Goal: Task Accomplishment & Management: Use online tool/utility

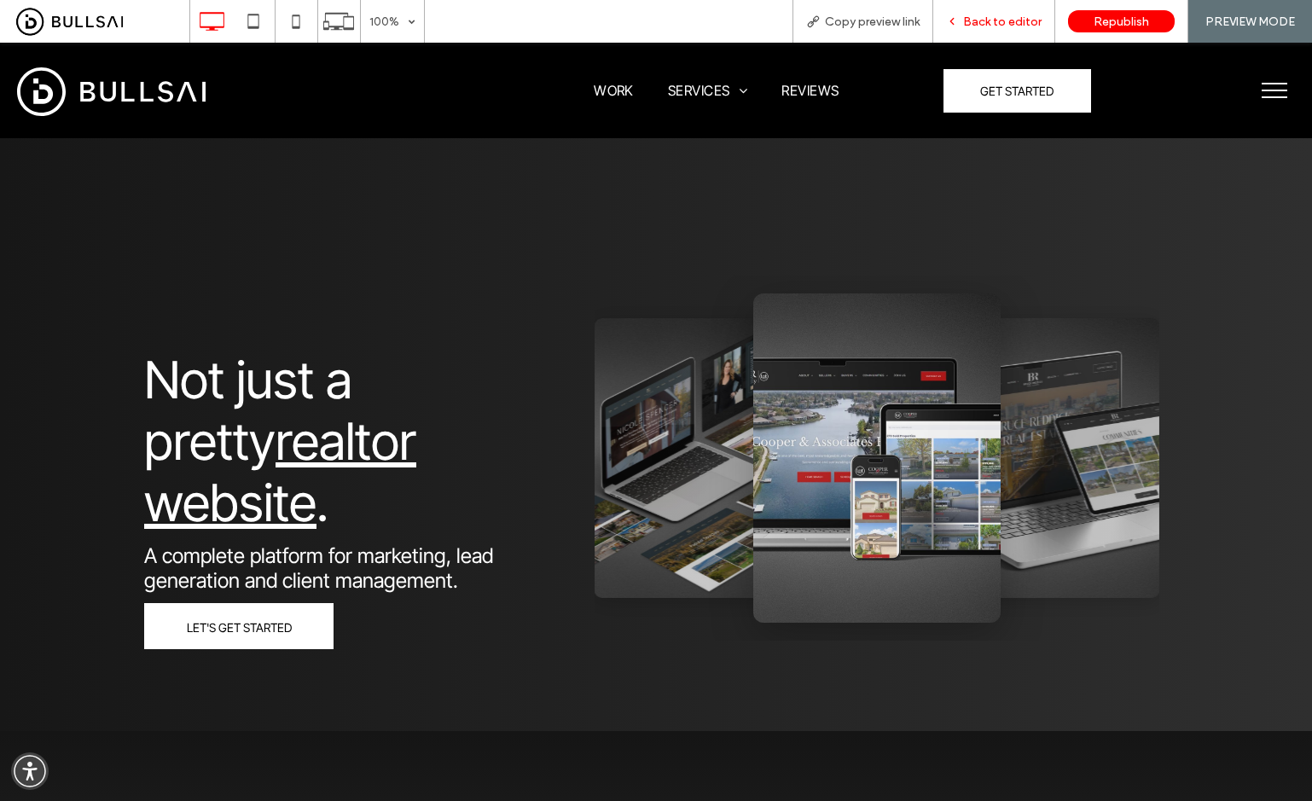
click at [1017, 11] on div "Back to editor" at bounding box center [994, 21] width 122 height 43
click at [1002, 26] on span "Back to editor" at bounding box center [1002, 21] width 78 height 14
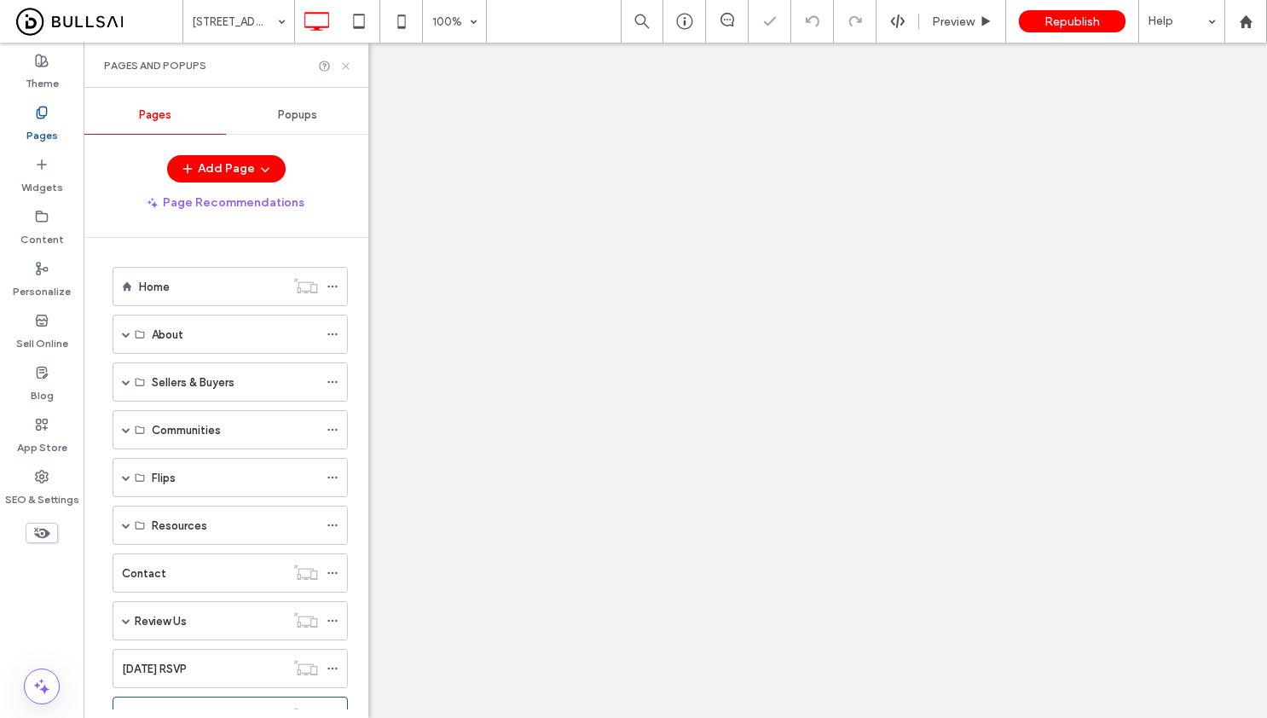
click at [344, 66] on icon at bounding box center [345, 66] width 13 height 13
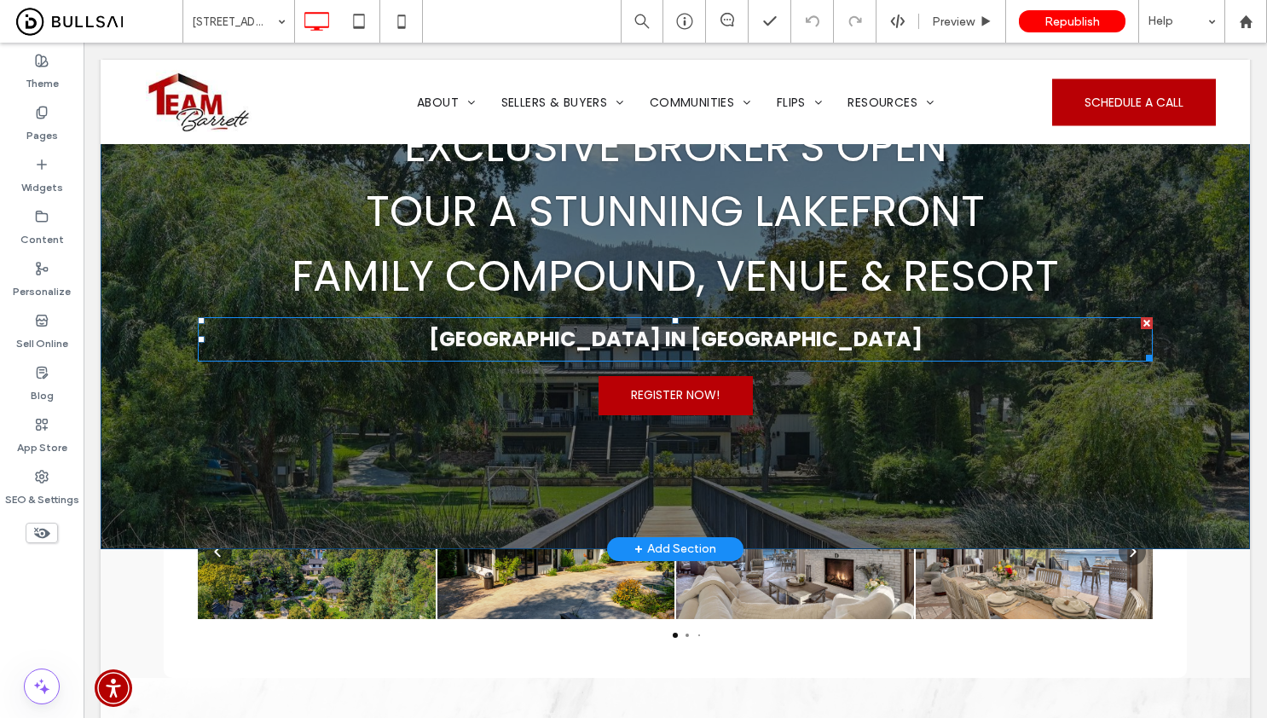
scroll to position [67, 0]
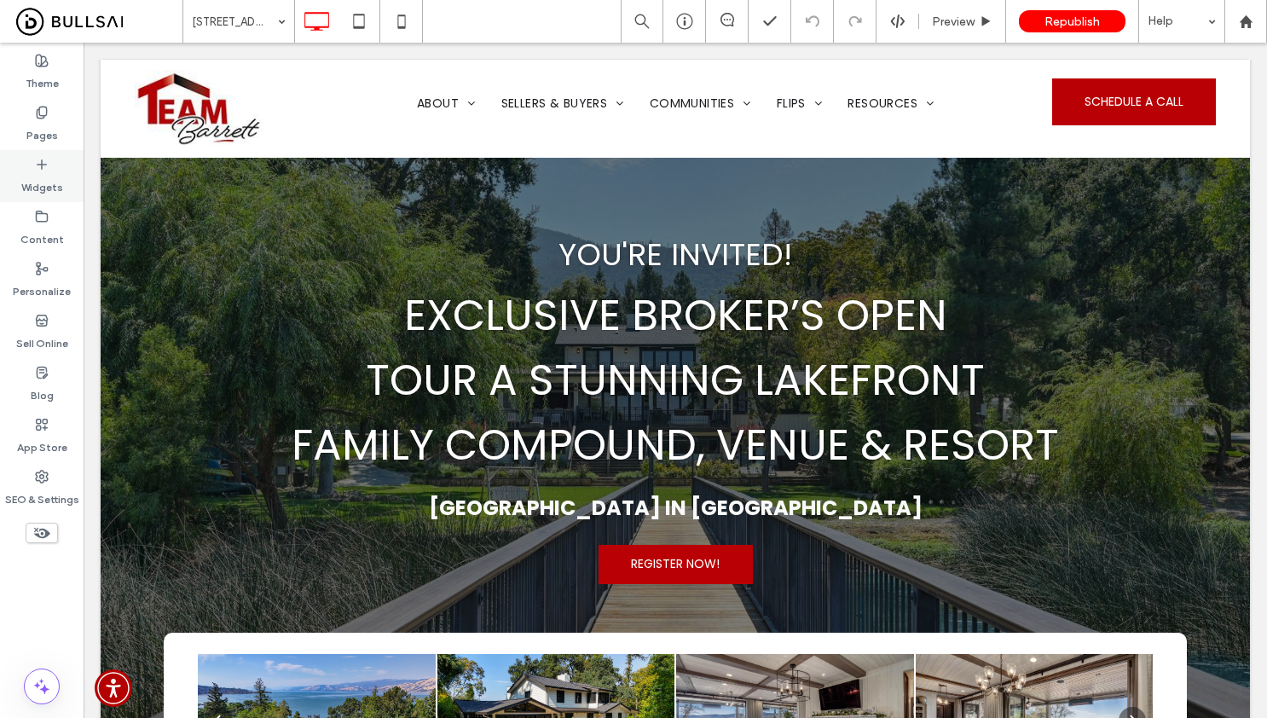
click at [36, 177] on label "Widgets" at bounding box center [42, 183] width 42 height 24
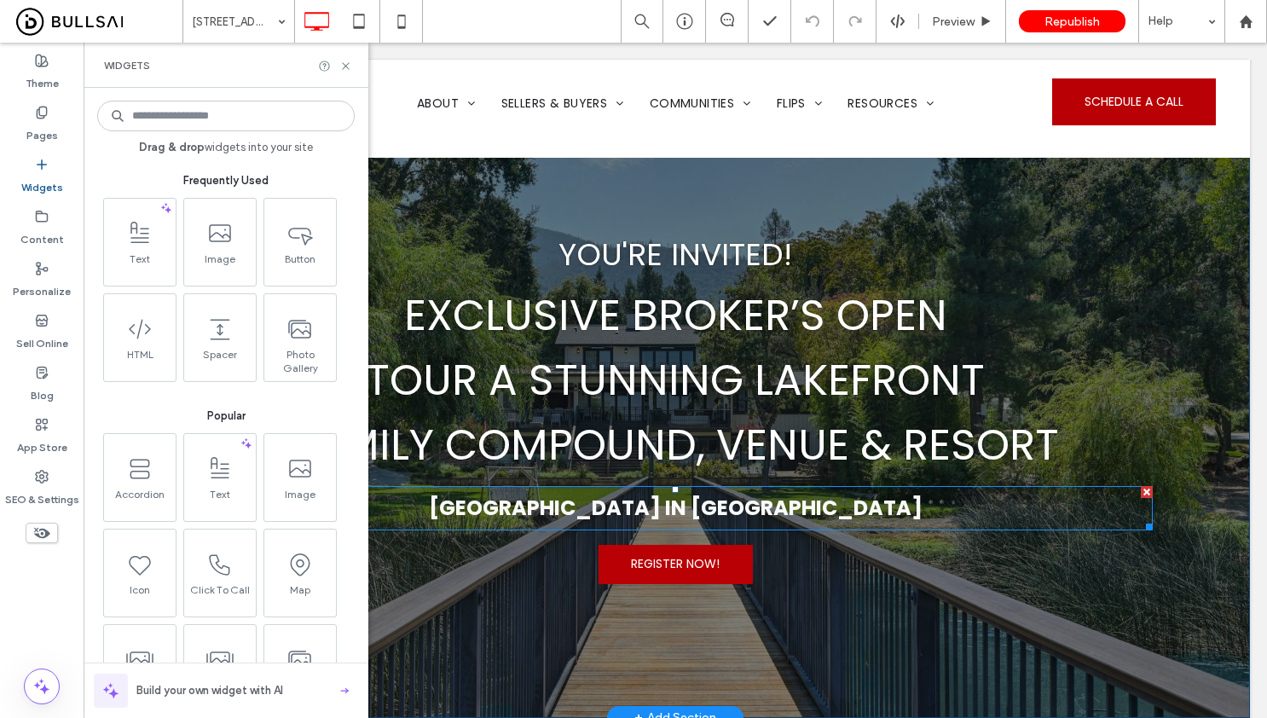
click at [824, 509] on strong "Bell Haven Resort in Soda Bay" at bounding box center [676, 508] width 494 height 28
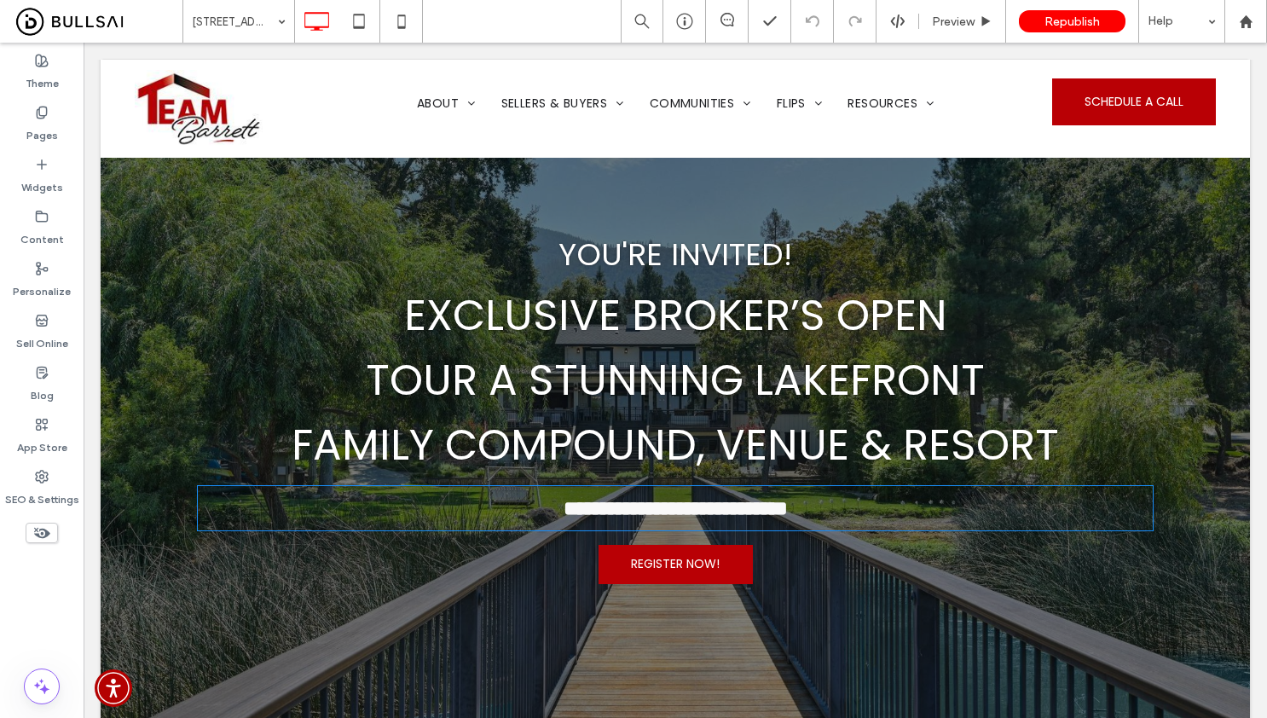
type input "*******"
type input "**"
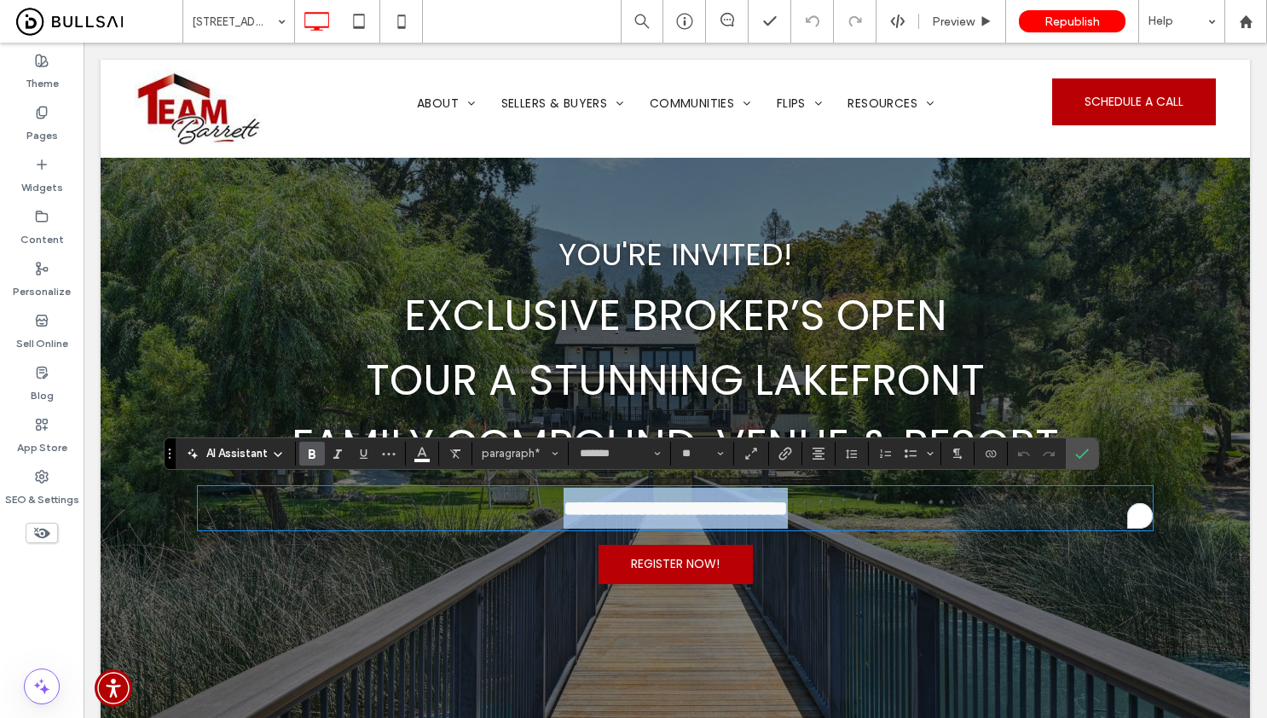
click at [872, 502] on p "**********" at bounding box center [675, 508] width 955 height 41
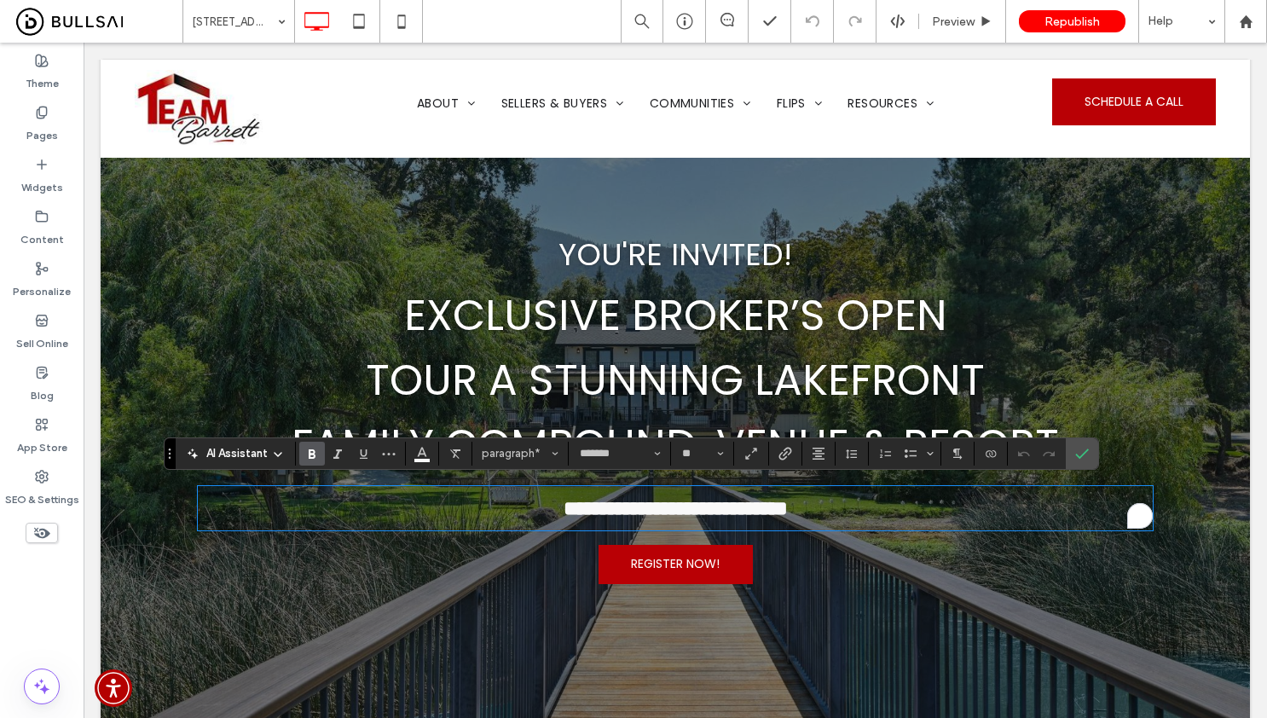
drag, startPoint x: 868, startPoint y: 501, endPoint x: 863, endPoint y: 511, distance: 11.4
click at [863, 511] on p "**********" at bounding box center [675, 508] width 955 height 41
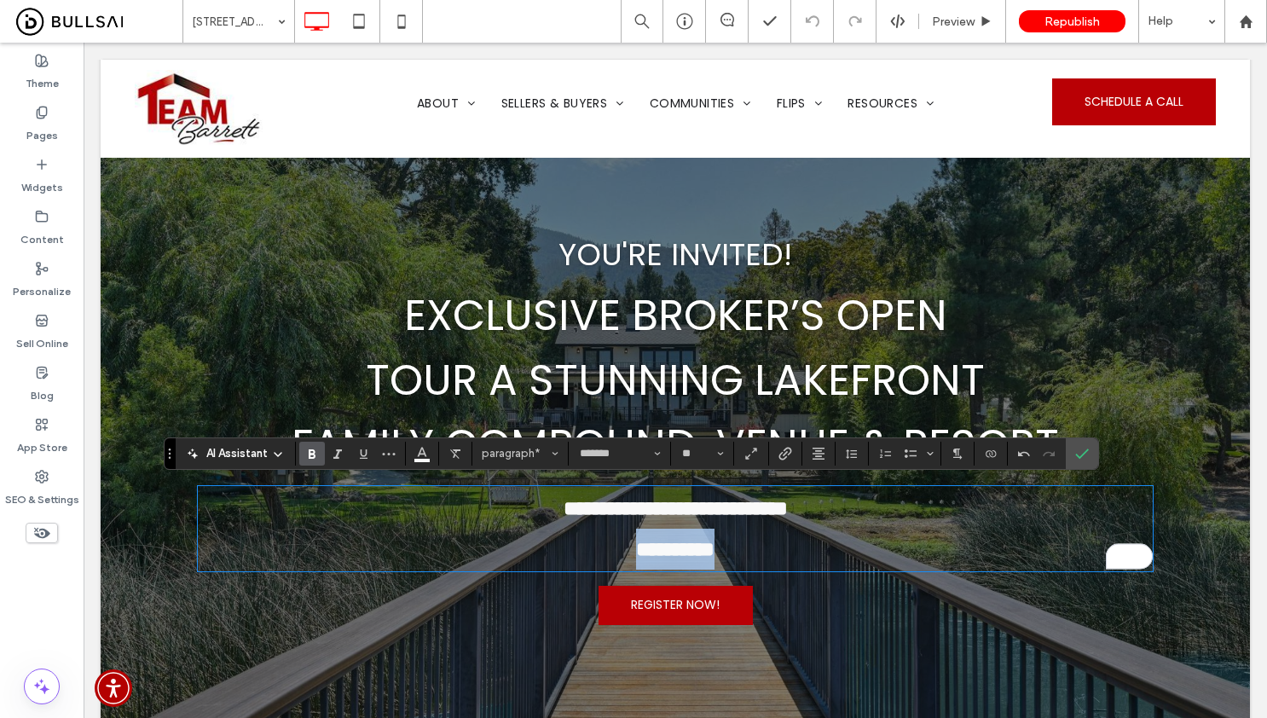
drag, startPoint x: 669, startPoint y: 548, endPoint x: 789, endPoint y: 553, distance: 120.3
click at [789, 553] on p "**********" at bounding box center [675, 549] width 955 height 41
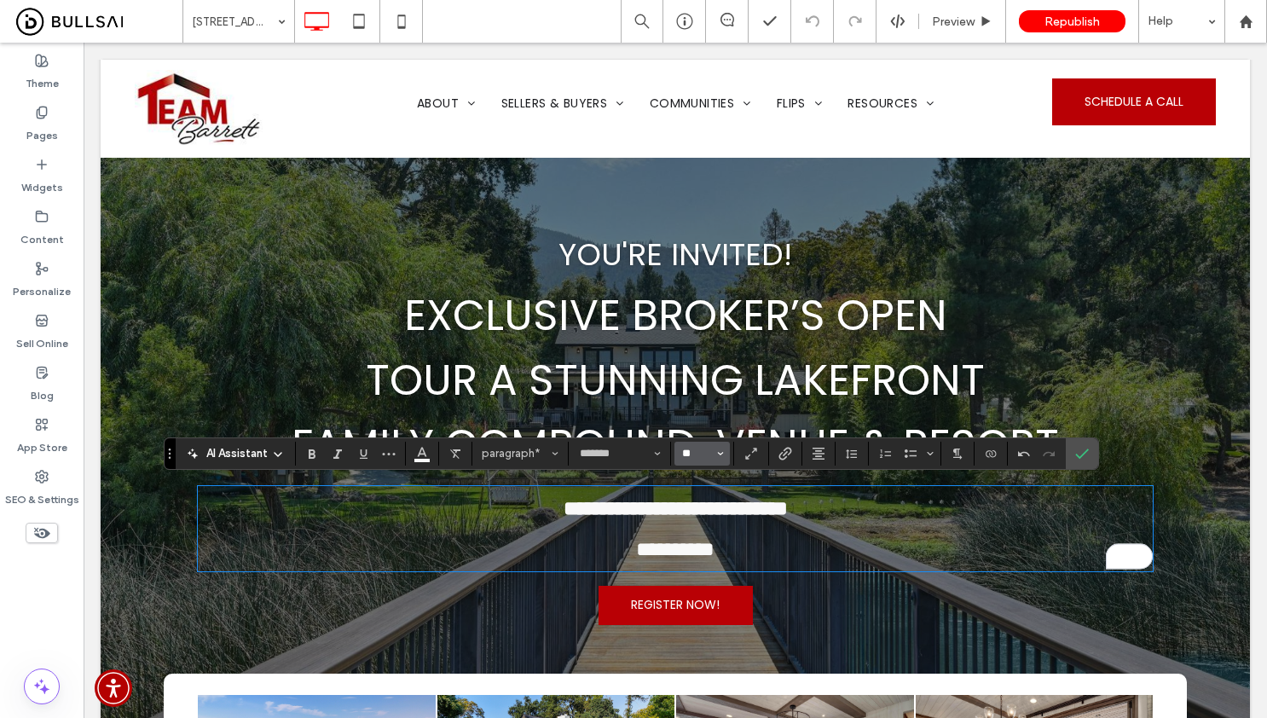
drag, startPoint x: 698, startPoint y: 453, endPoint x: 624, endPoint y: 430, distance: 76.9
click at [698, 453] on input "**" at bounding box center [697, 454] width 33 height 14
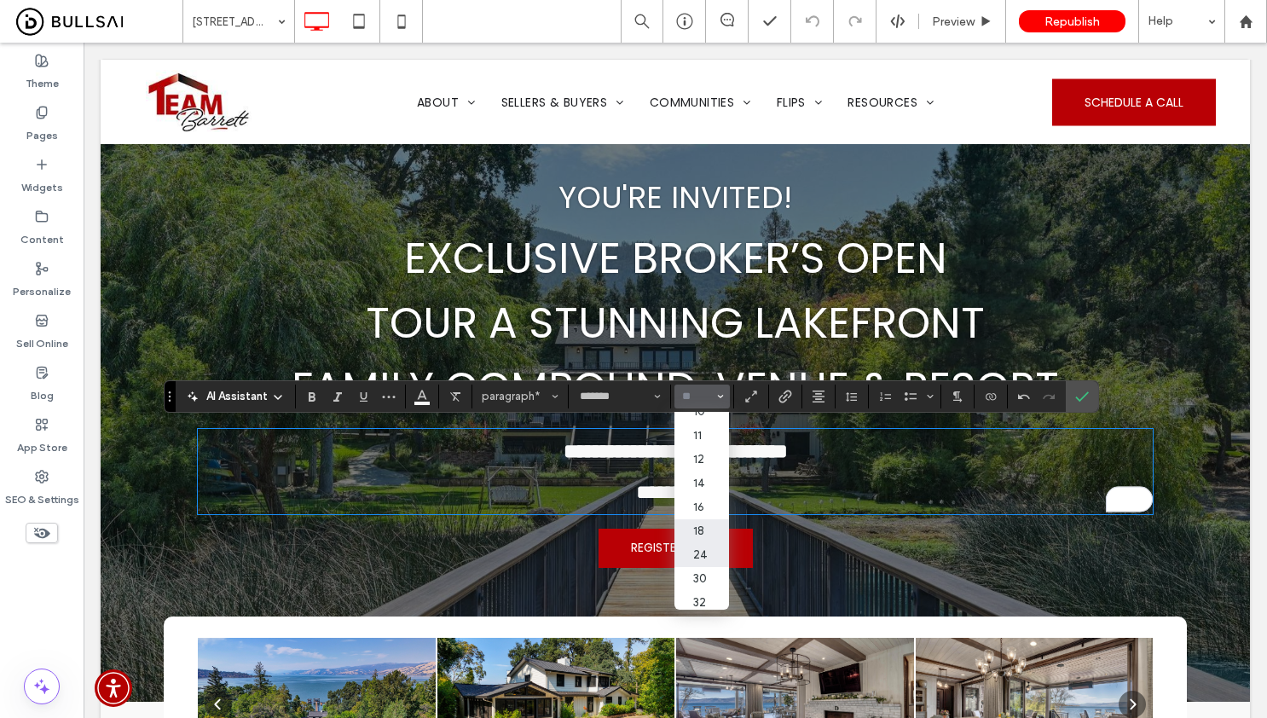
scroll to position [205, 0]
drag, startPoint x: 706, startPoint y: 498, endPoint x: 709, endPoint y: 450, distance: 47.8
click at [706, 498] on label "36" at bounding box center [702, 502] width 55 height 24
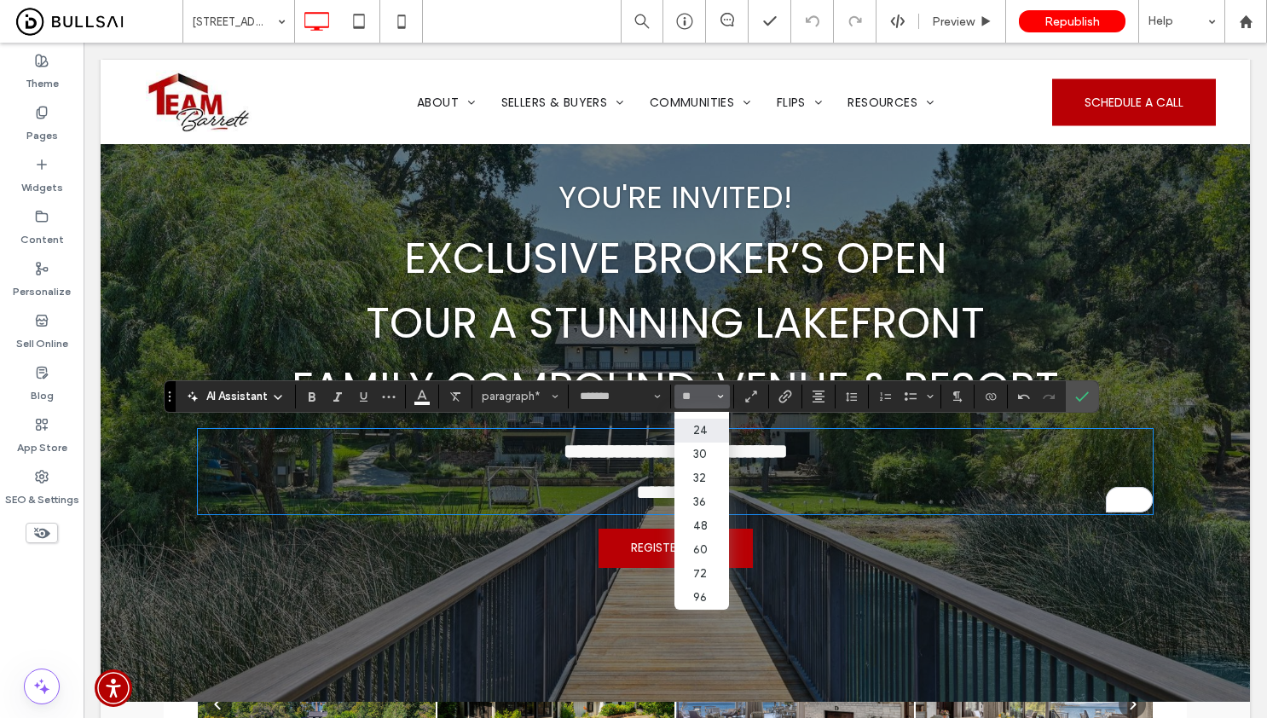
type input "**"
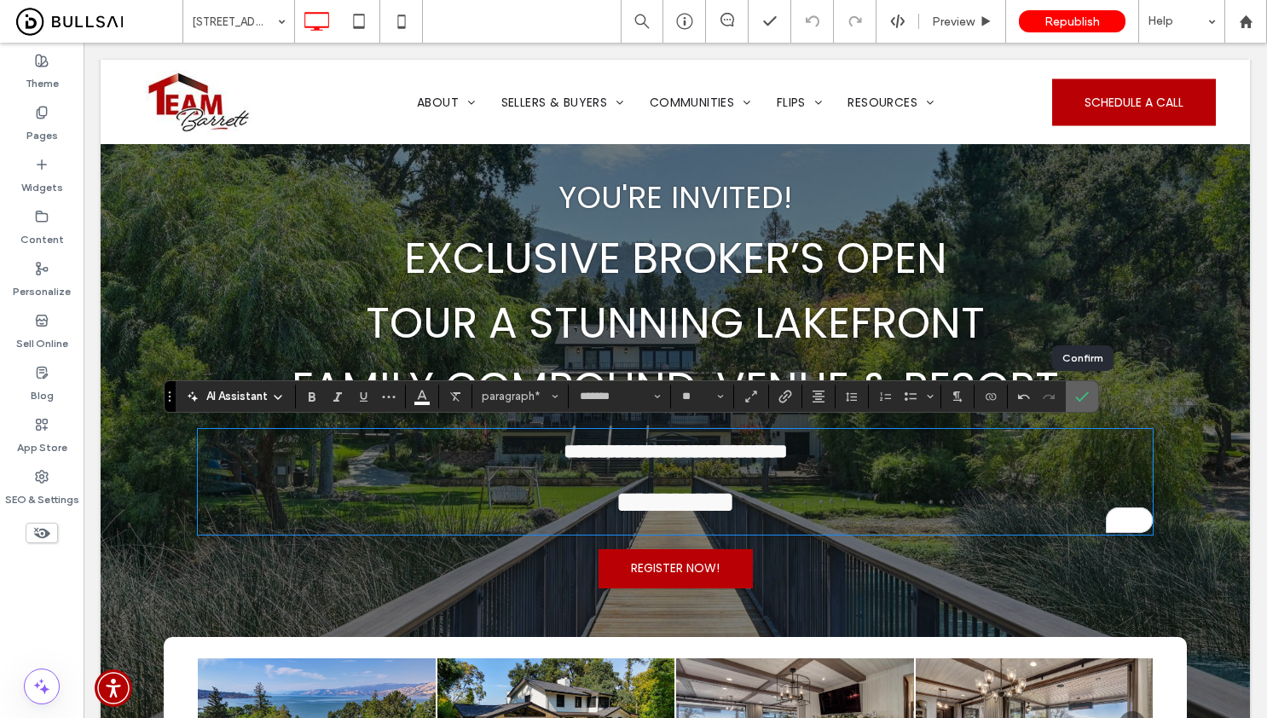
click at [1082, 398] on use "Confirm" at bounding box center [1082, 396] width 14 height 10
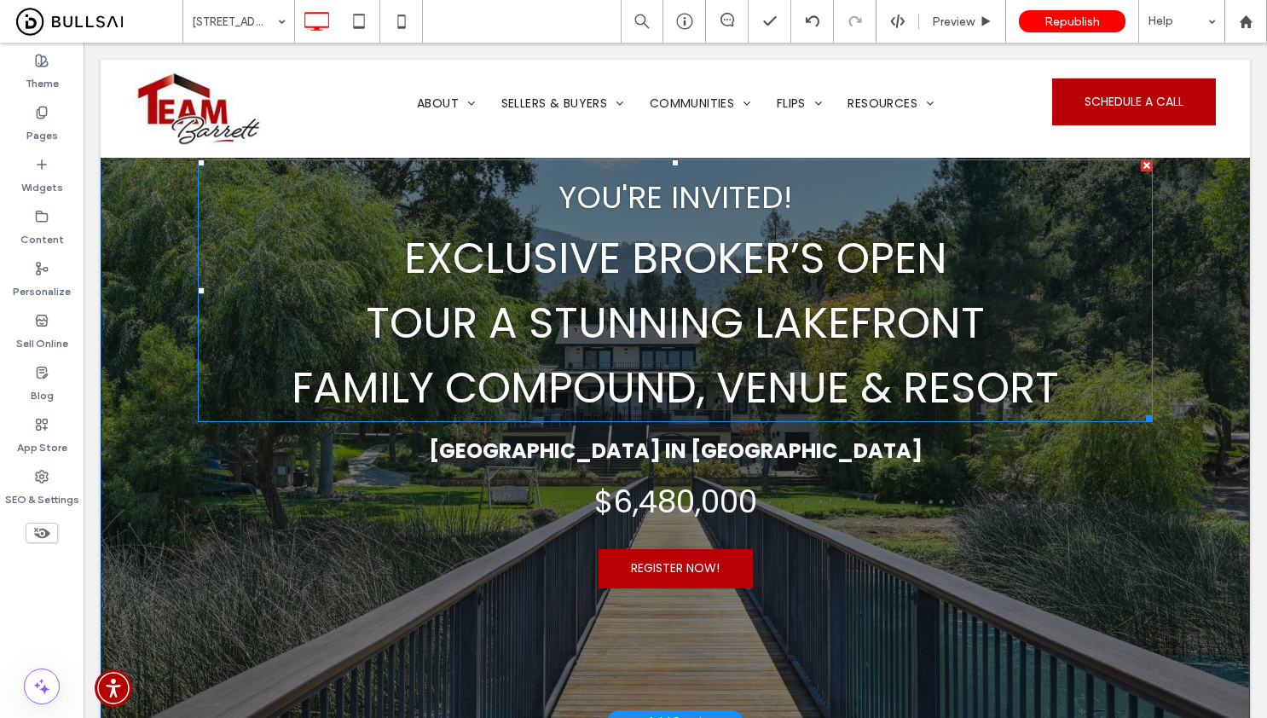
scroll to position [4, 0]
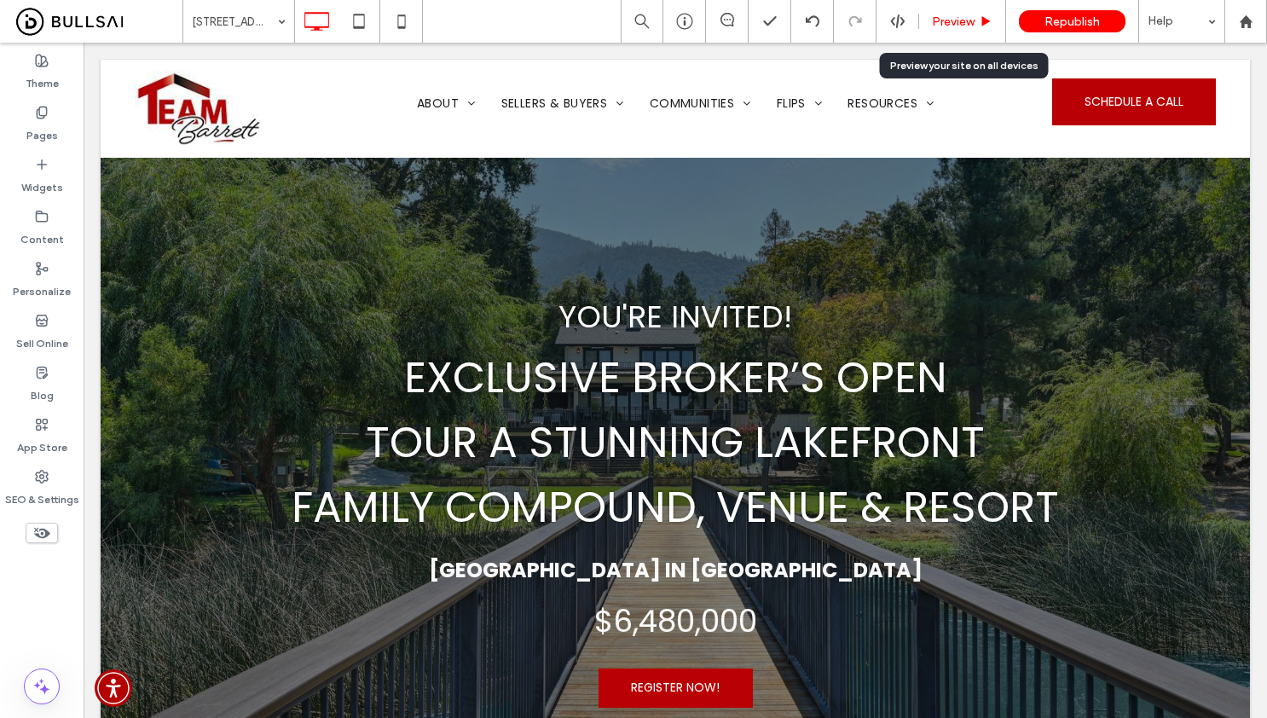
click at [965, 24] on span "Preview" at bounding box center [953, 21] width 43 height 14
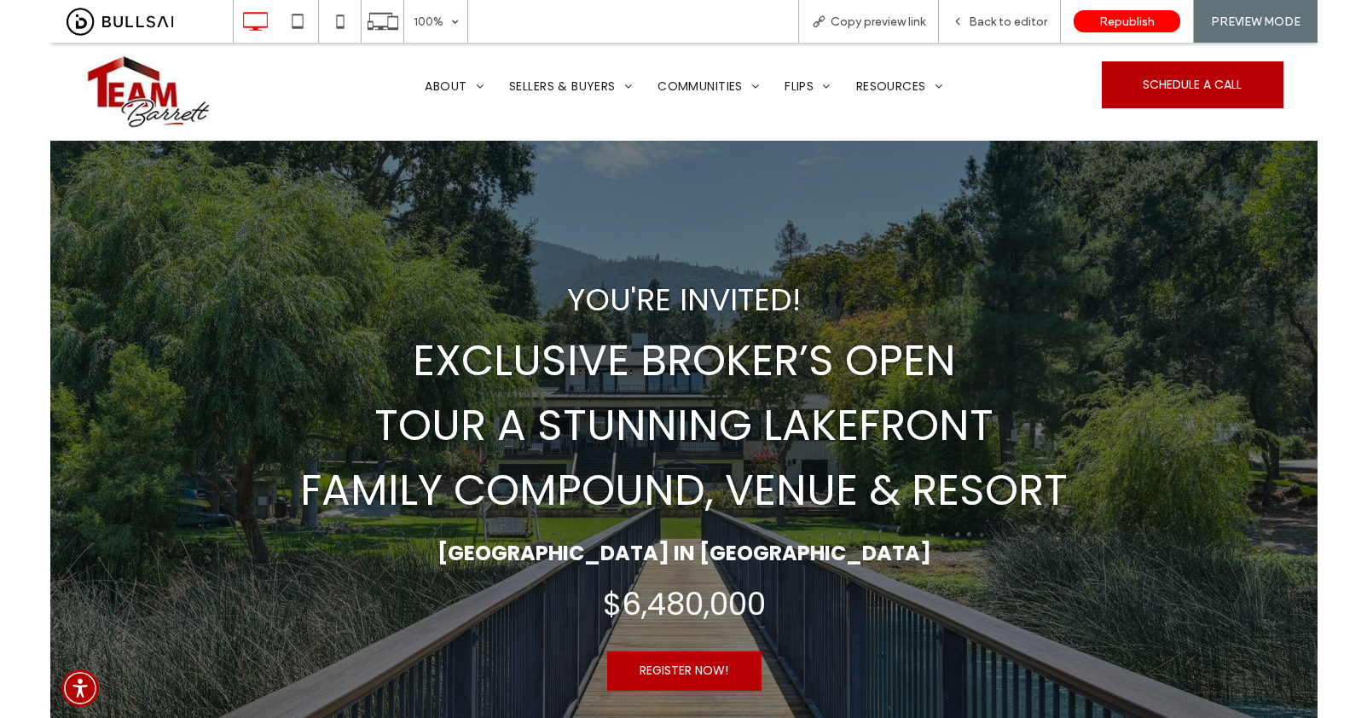
scroll to position [40, 0]
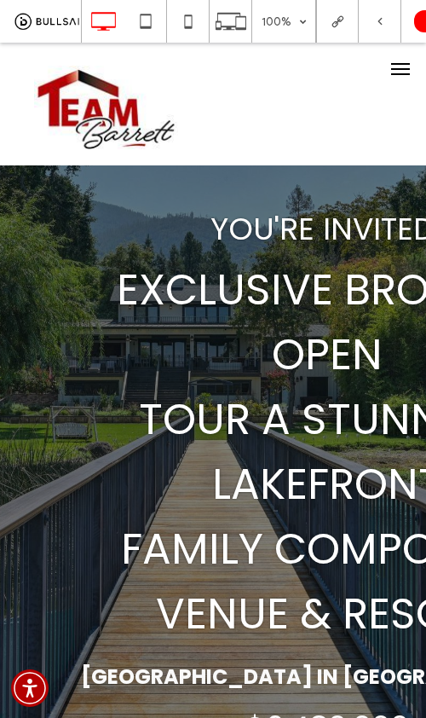
click at [71, 536] on h1 "You'RE invited! Exclusive Broker’s Open Tour a Stunning Lakefront FAMILY COMPOU…" at bounding box center [327, 420] width 519 height 454
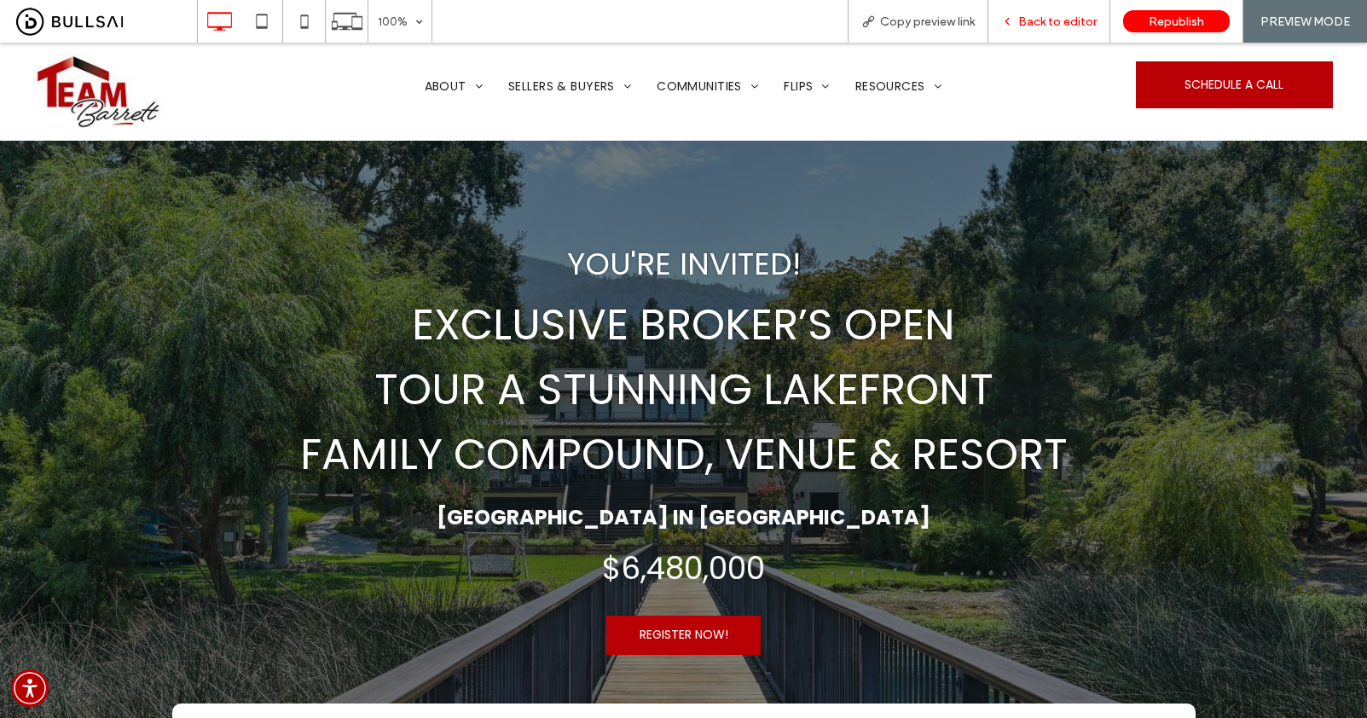
click at [1058, 20] on span "Back to editor" at bounding box center [1057, 21] width 78 height 14
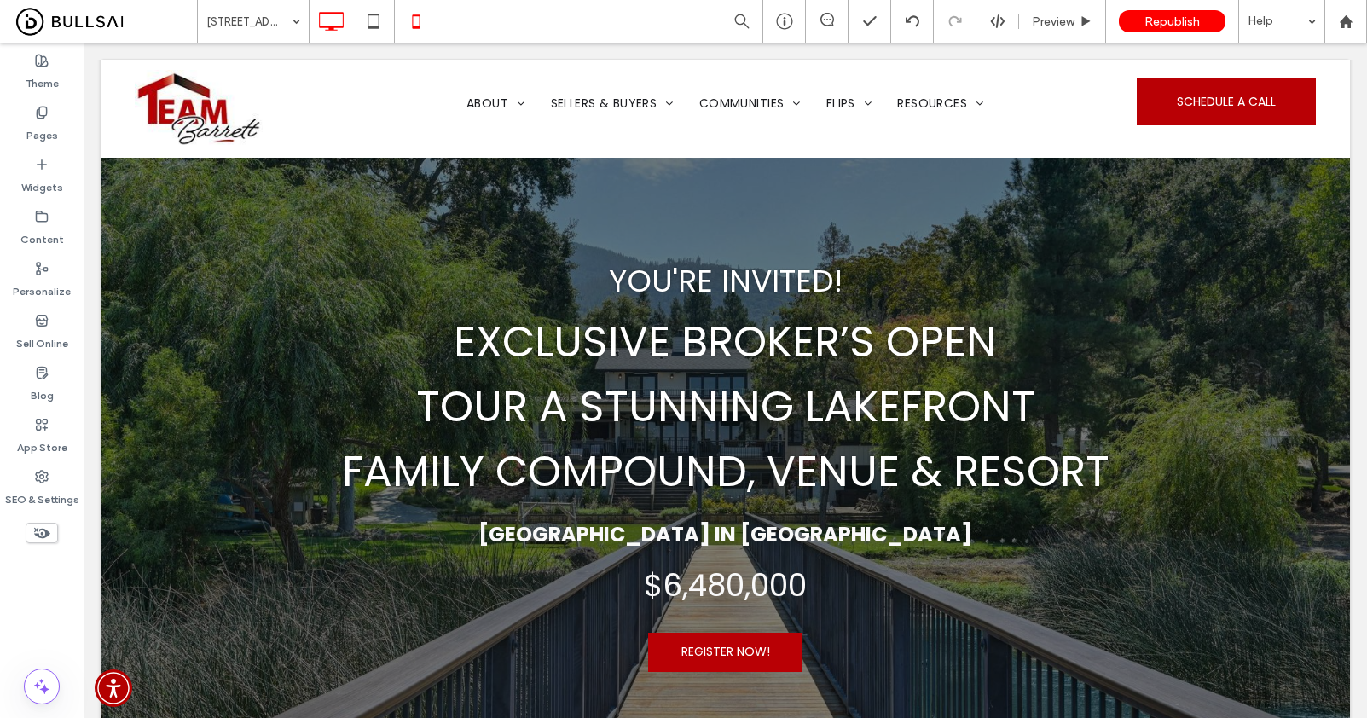
drag, startPoint x: 422, startPoint y: 30, endPoint x: 438, endPoint y: 33, distance: 16.6
click at [422, 30] on icon at bounding box center [416, 21] width 34 height 34
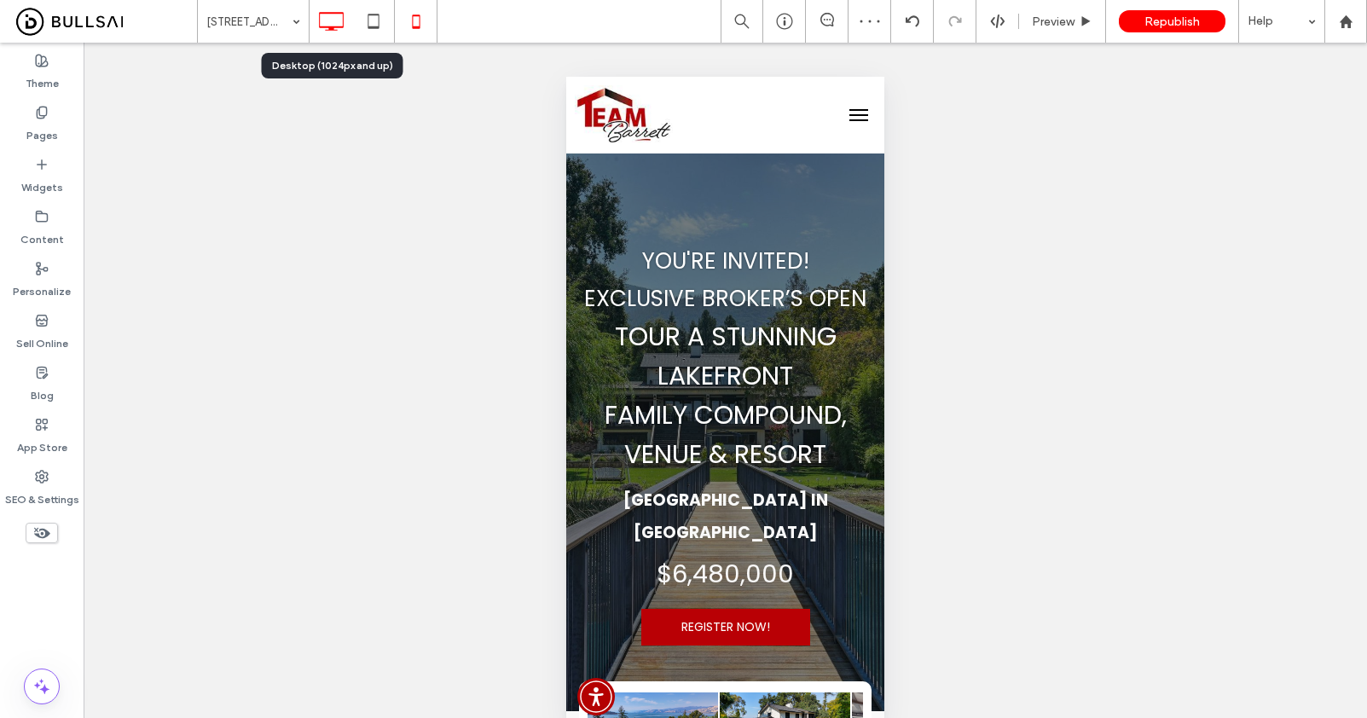
click at [327, 28] on icon at bounding box center [331, 21] width 34 height 34
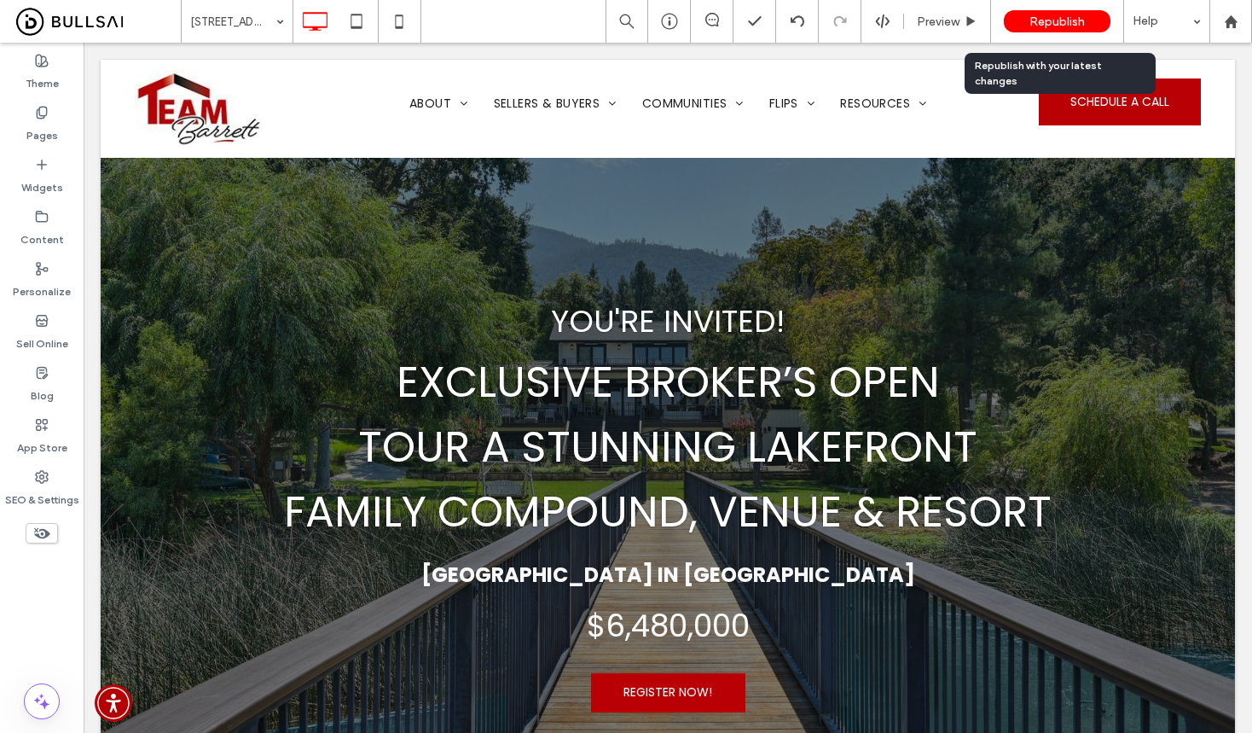
click at [1065, 12] on div "Republish" at bounding box center [1057, 21] width 107 height 22
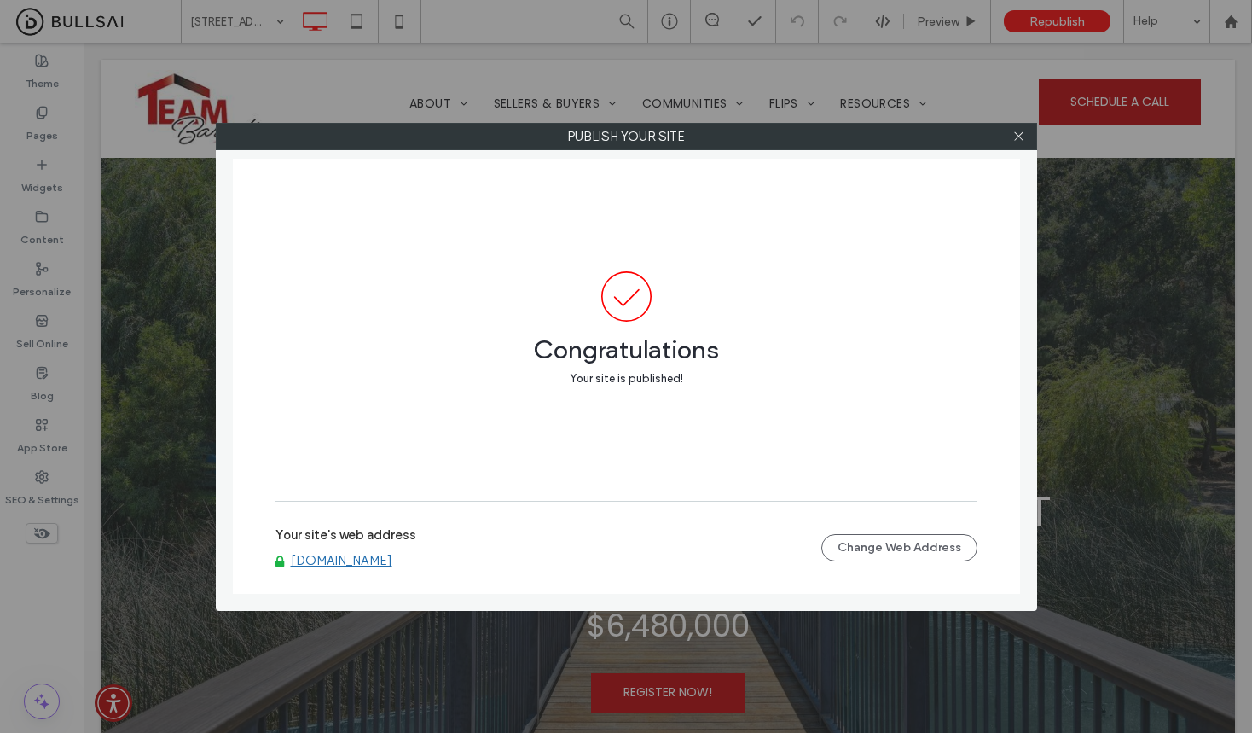
click at [392, 561] on link "www.teambarrettrealestate.com" at bounding box center [341, 560] width 101 height 15
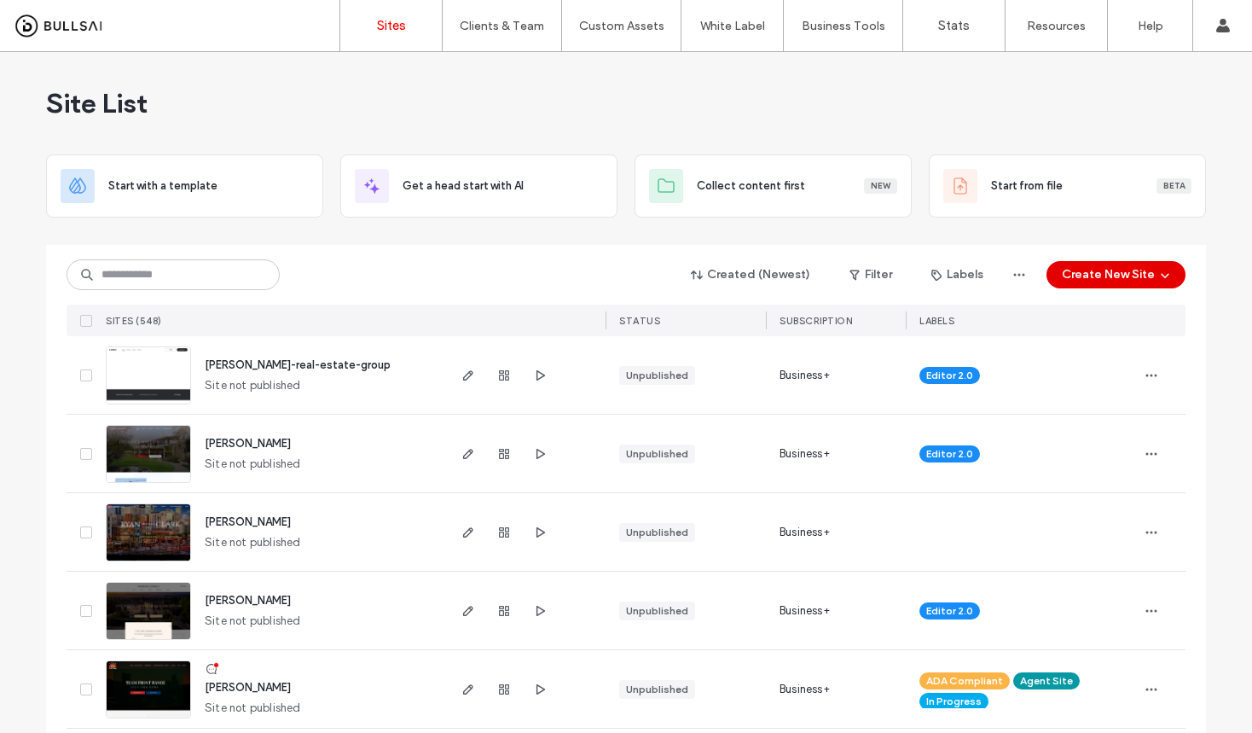
click at [1098, 275] on button "Create New Site" at bounding box center [1115, 274] width 139 height 27
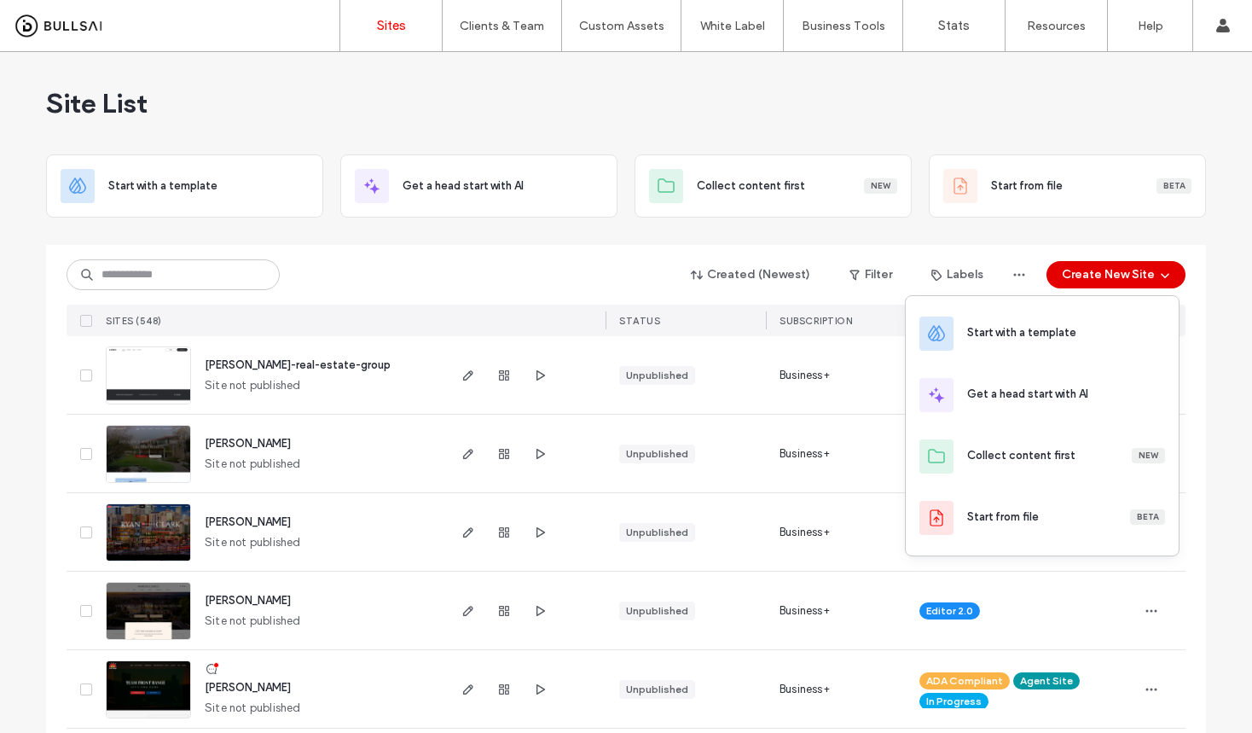
click at [1091, 269] on button "Create New Site" at bounding box center [1115, 274] width 139 height 27
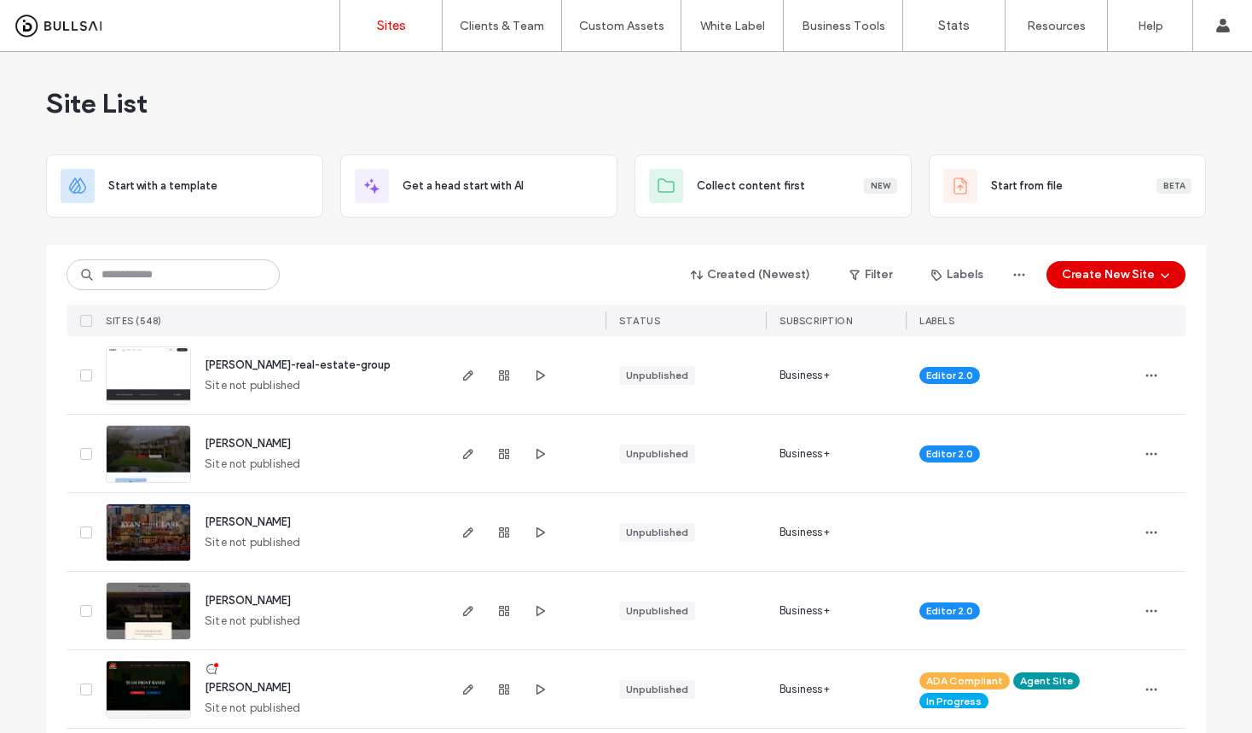
click at [1091, 269] on button "Create New Site" at bounding box center [1115, 274] width 139 height 27
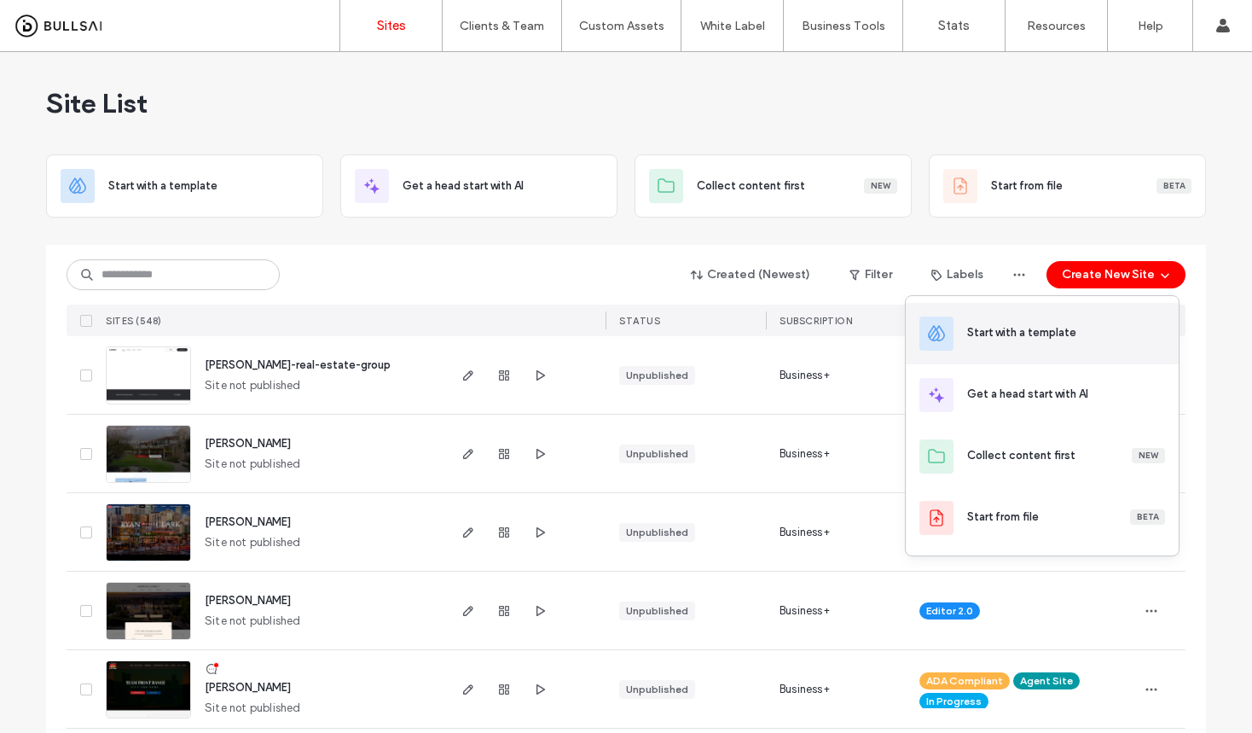
click at [1047, 329] on div "Start with a template" at bounding box center [1021, 332] width 109 height 17
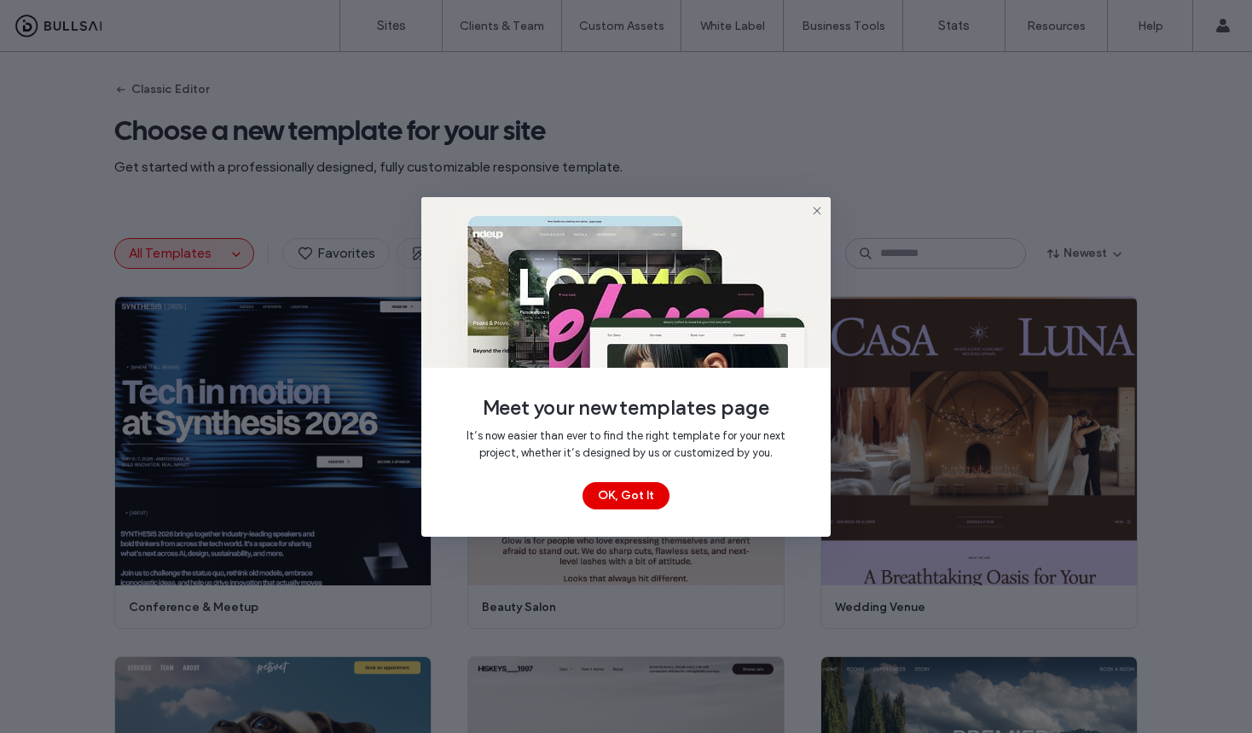
click at [598, 493] on button "OK, Got It" at bounding box center [625, 495] width 87 height 27
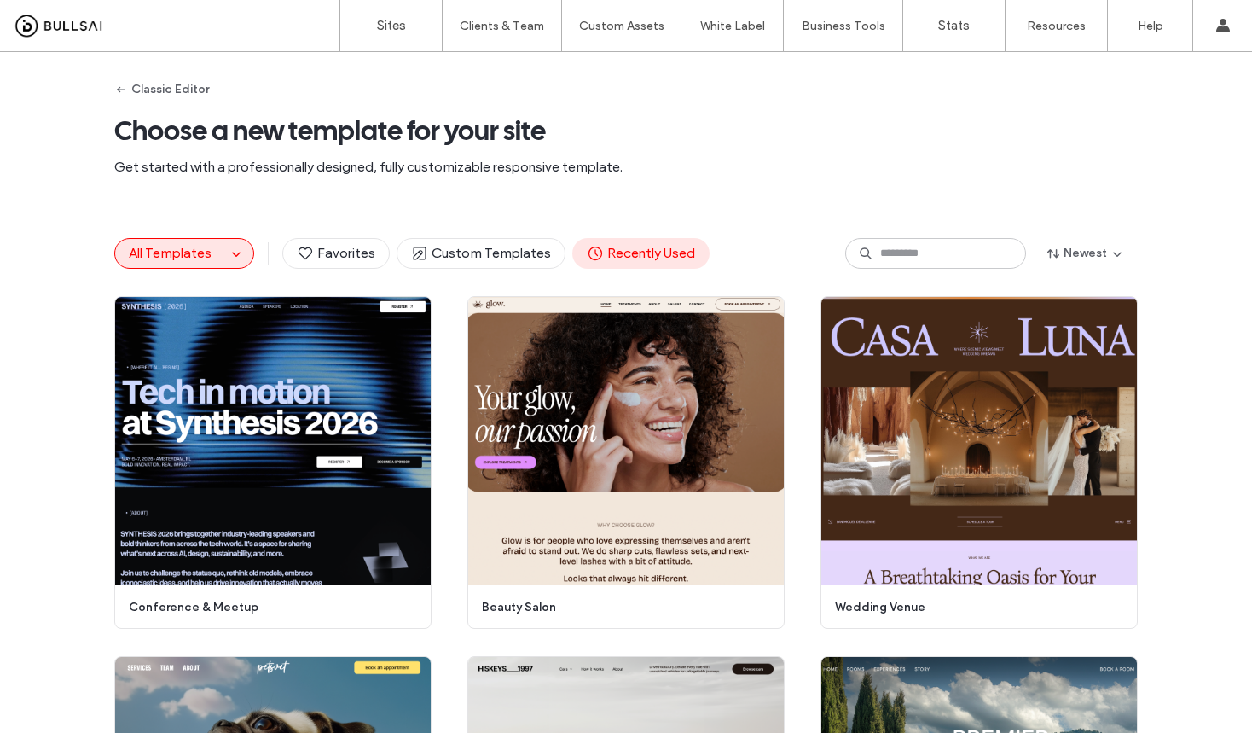
click at [642, 256] on span "Recently Used" at bounding box center [641, 253] width 108 height 19
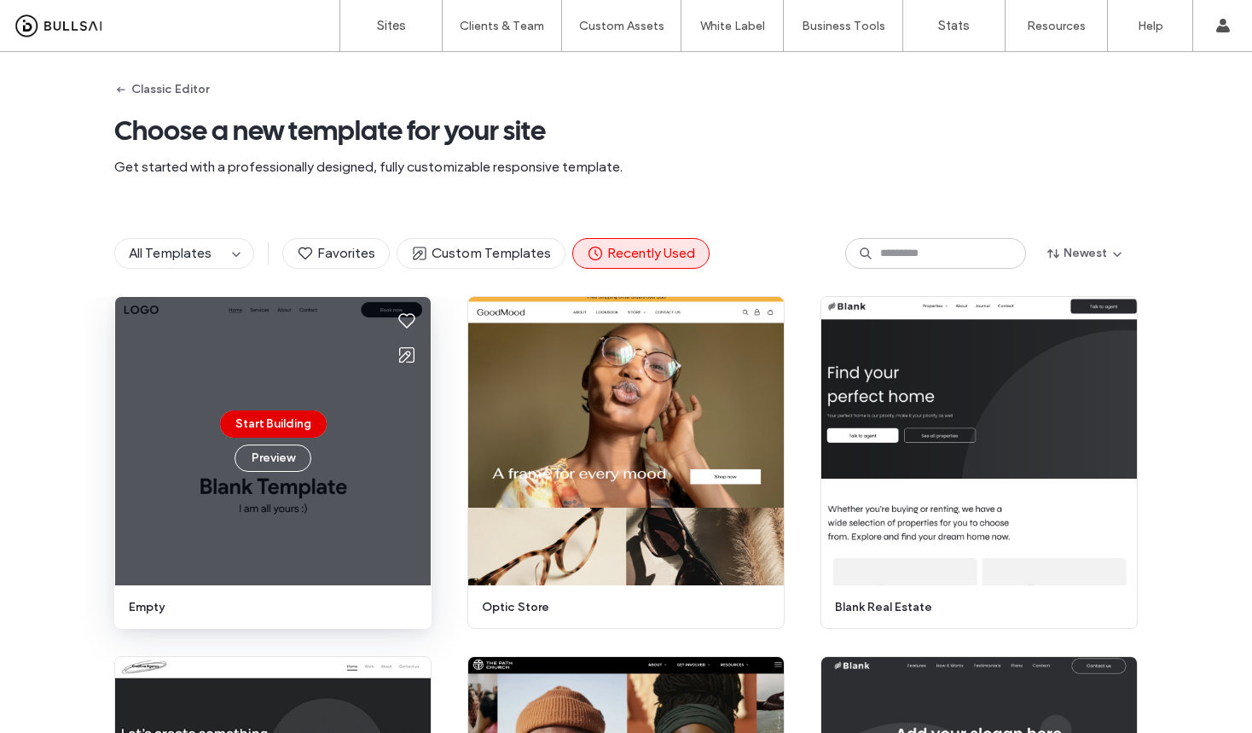
click at [276, 421] on button "Start Building" at bounding box center [273, 423] width 107 height 27
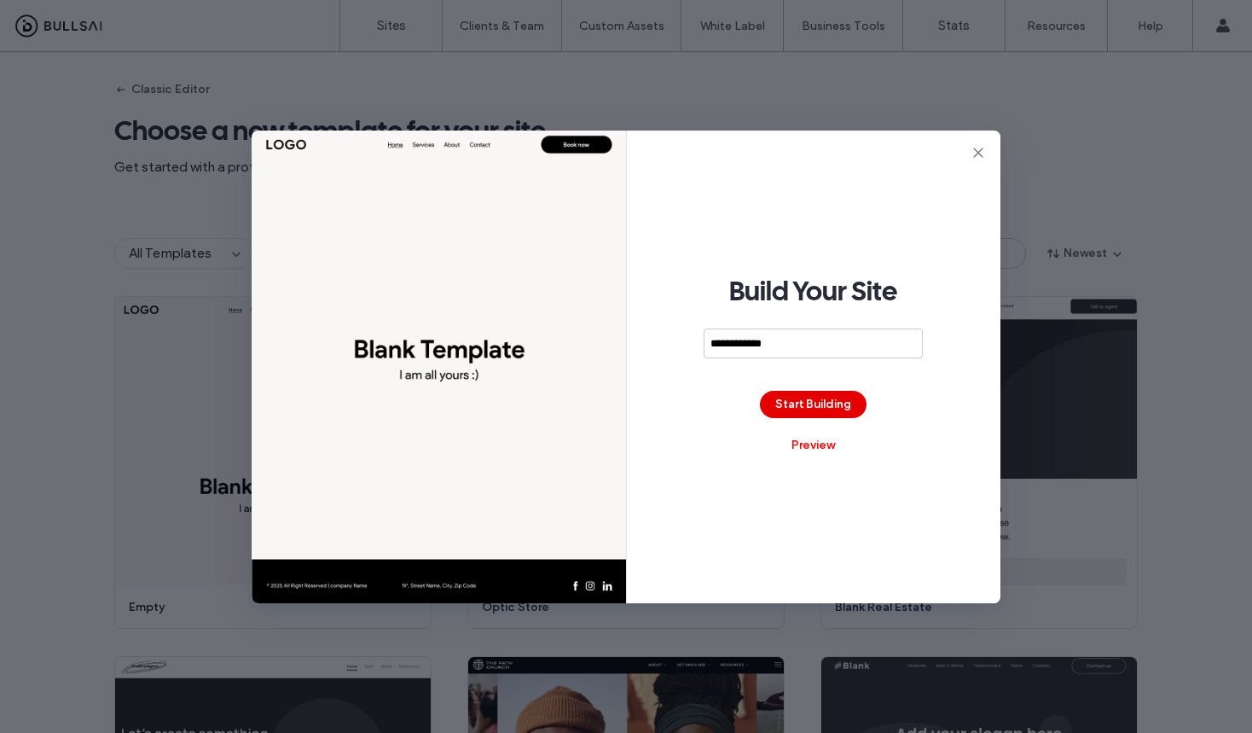
type input "**********"
click at [801, 405] on button "Start Building" at bounding box center [813, 404] width 107 height 27
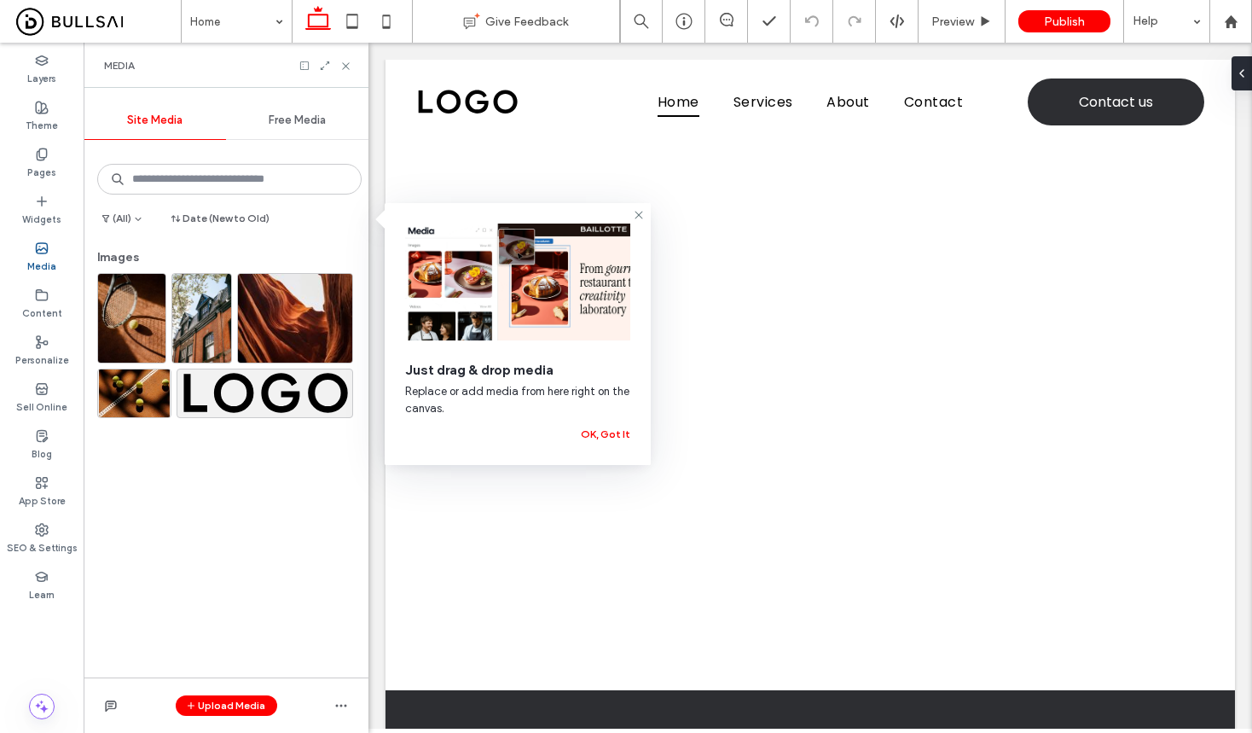
click at [285, 123] on span "Free Media" at bounding box center [297, 120] width 57 height 14
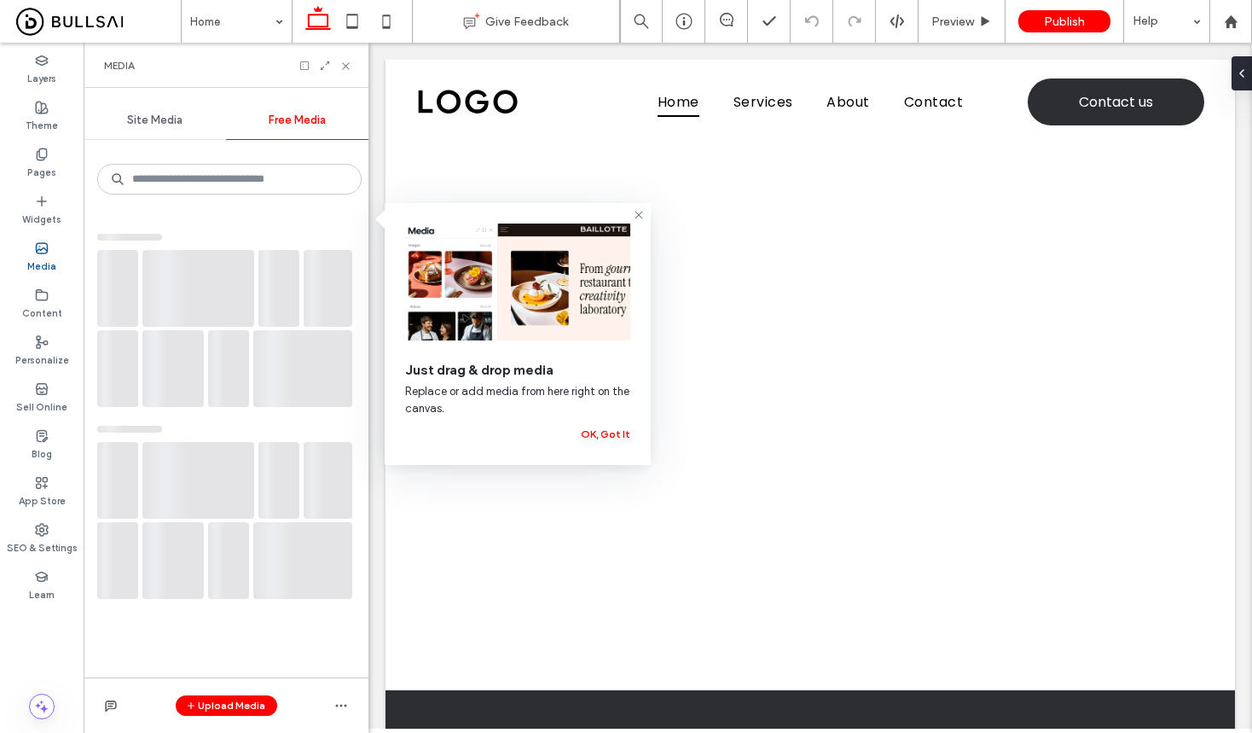
click at [165, 121] on span "Site Media" at bounding box center [154, 120] width 55 height 14
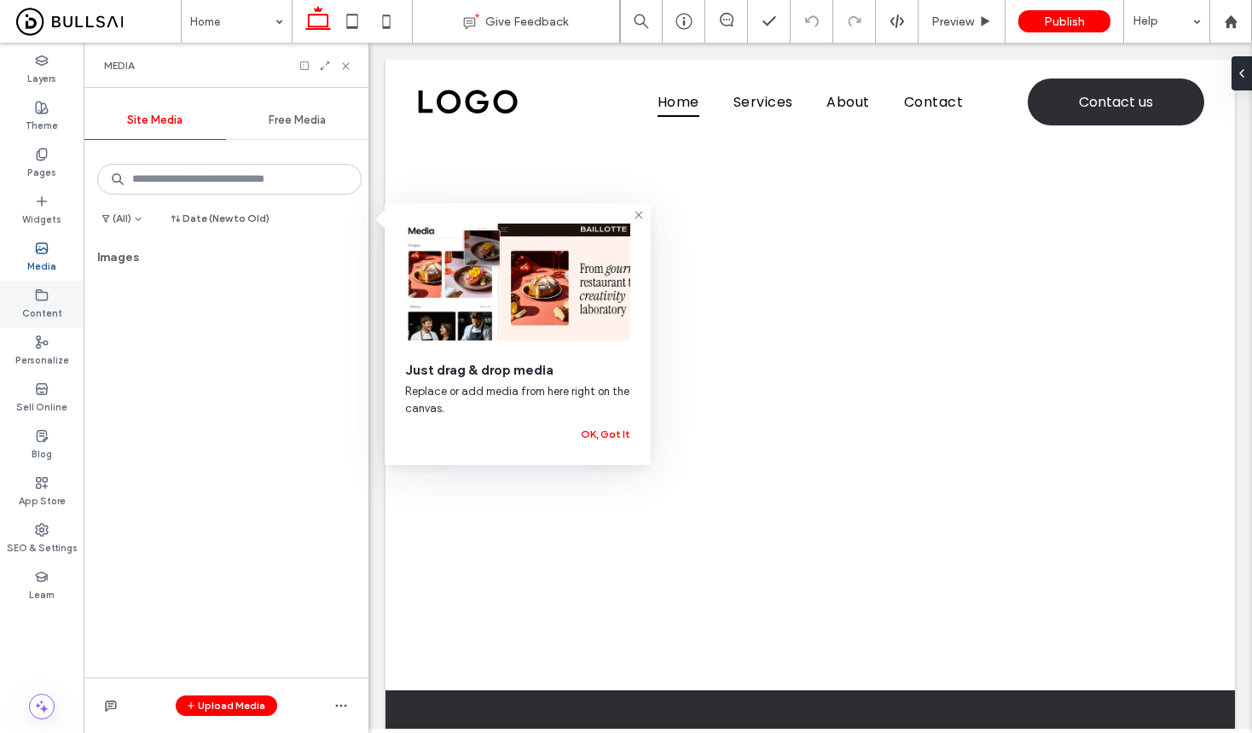
click at [43, 304] on label "Content" at bounding box center [42, 311] width 40 height 19
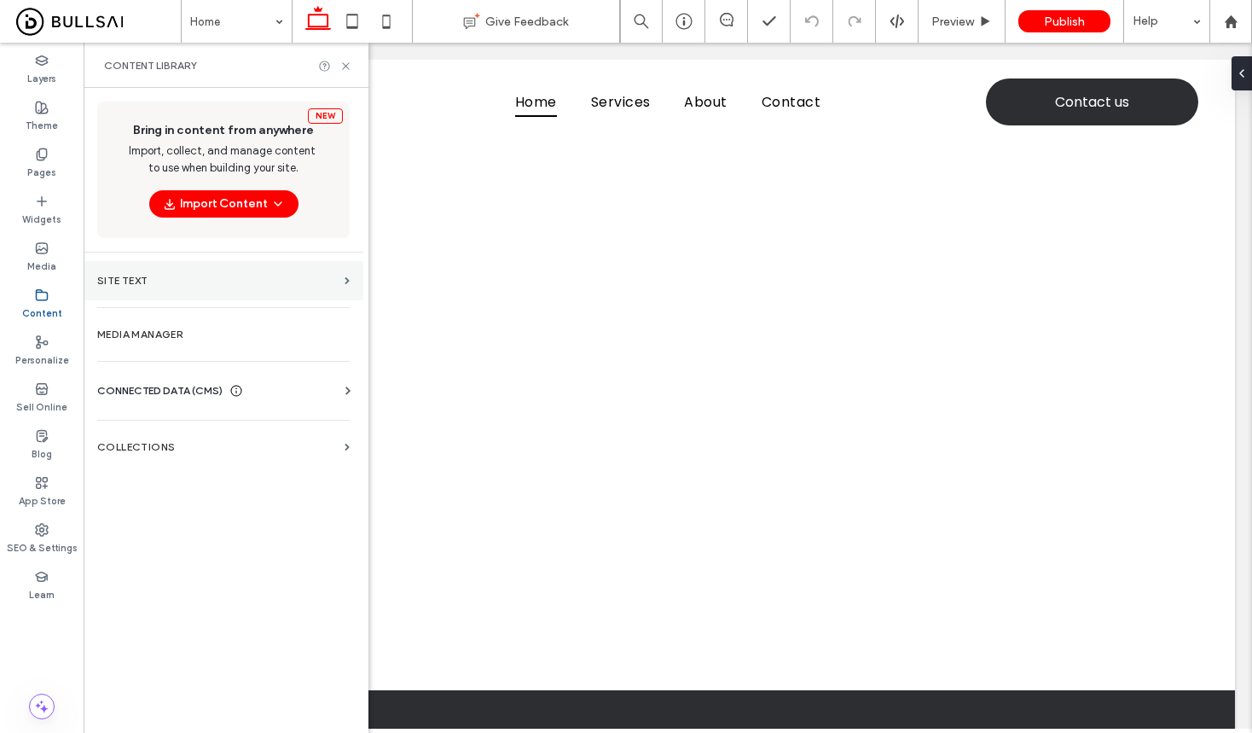
click at [171, 287] on section "Site Text" at bounding box center [224, 280] width 280 height 39
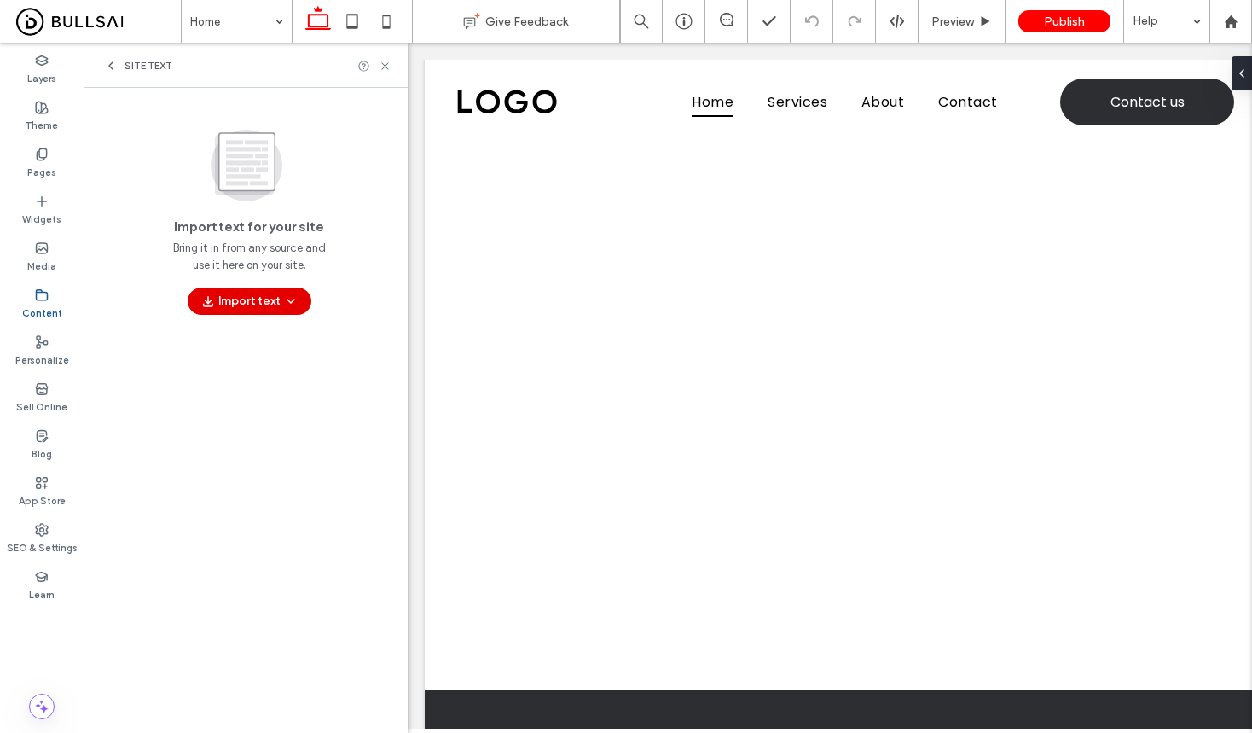
click at [263, 308] on button "Import text" at bounding box center [250, 300] width 124 height 27
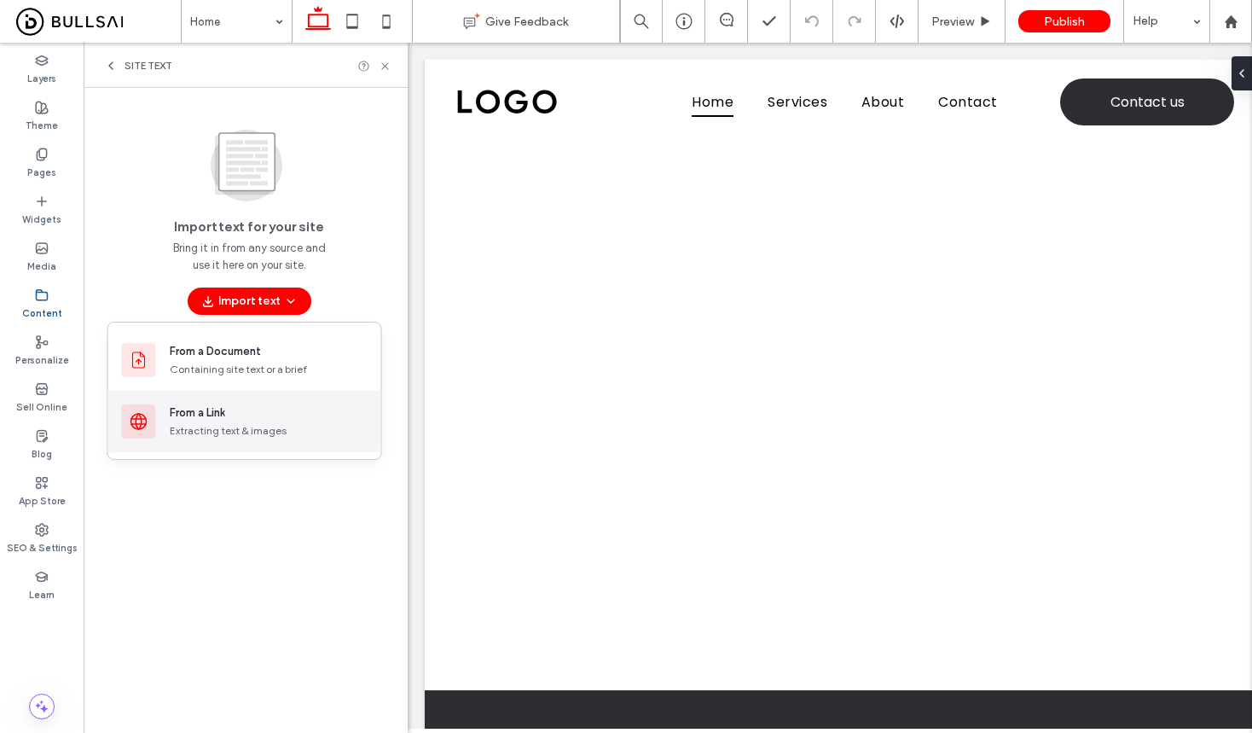
click at [269, 423] on div "Extracting text & images" at bounding box center [269, 430] width 198 height 15
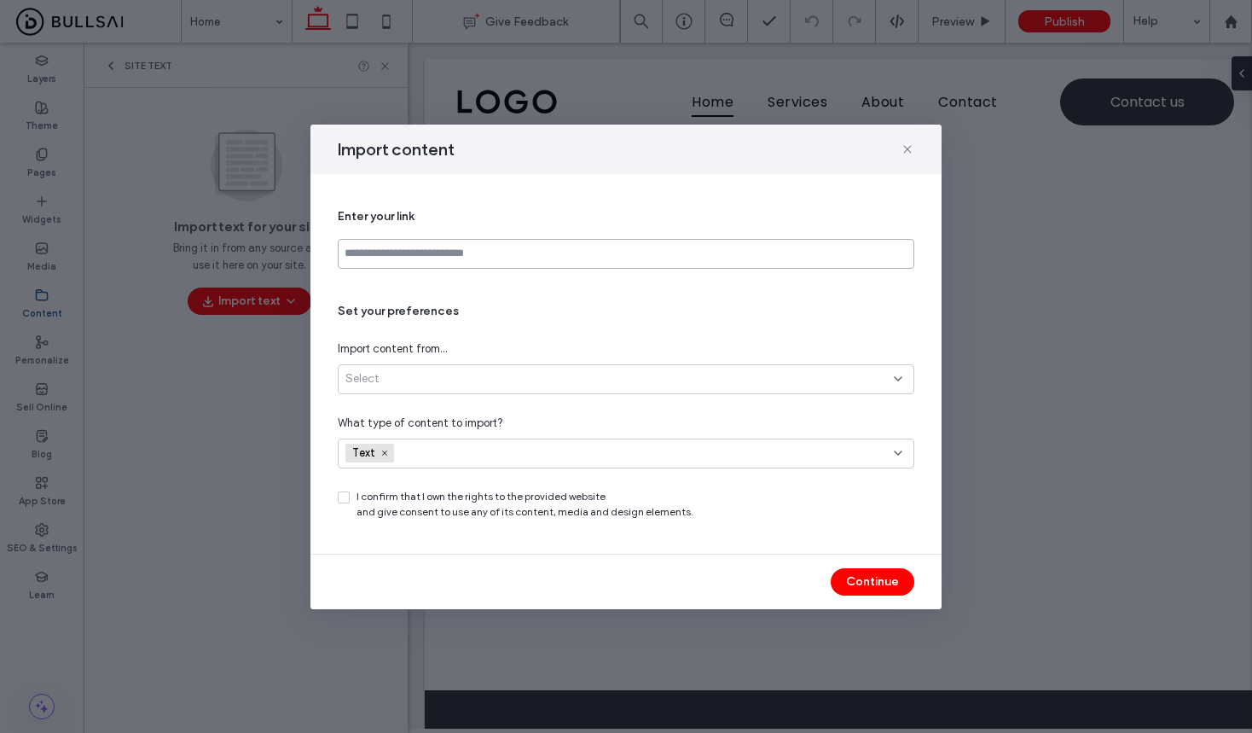
click at [476, 248] on input at bounding box center [626, 254] width 576 height 30
paste input "**********"
type input "**********"
click at [688, 385] on div "Select" at bounding box center [619, 378] width 548 height 17
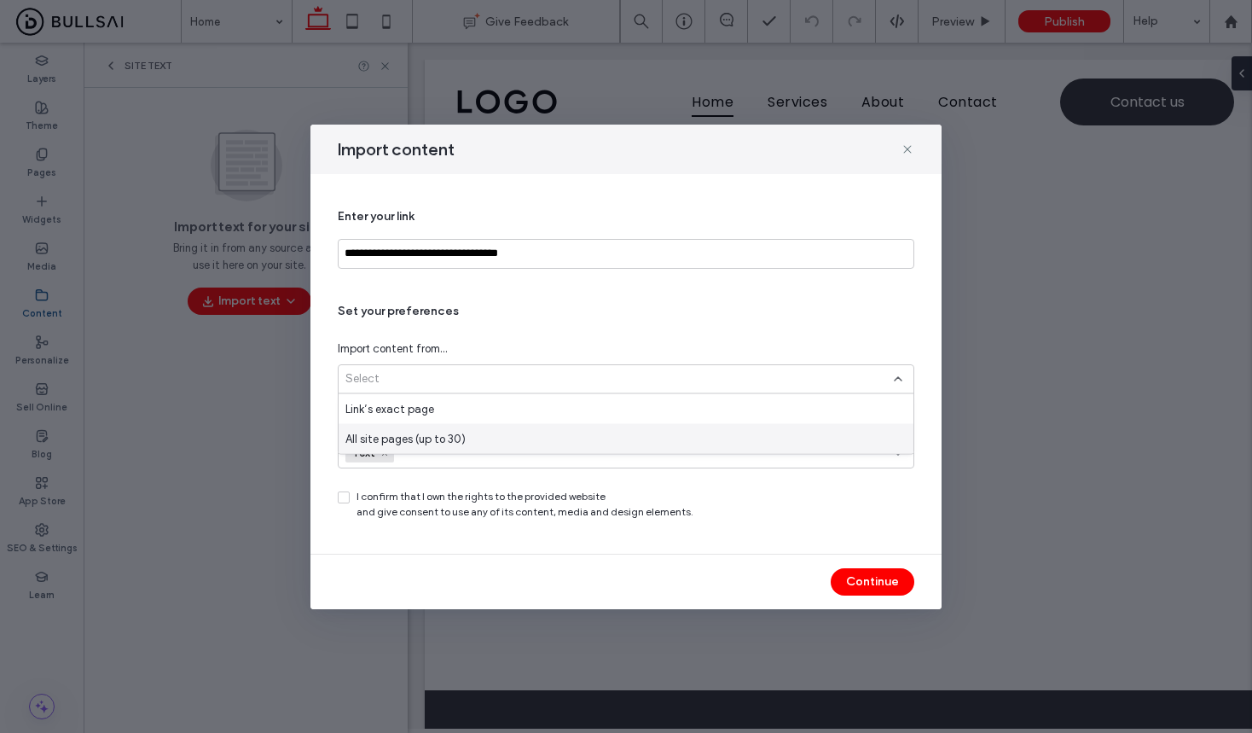
click at [542, 436] on div "All site pages (up to 30)" at bounding box center [626, 439] width 575 height 30
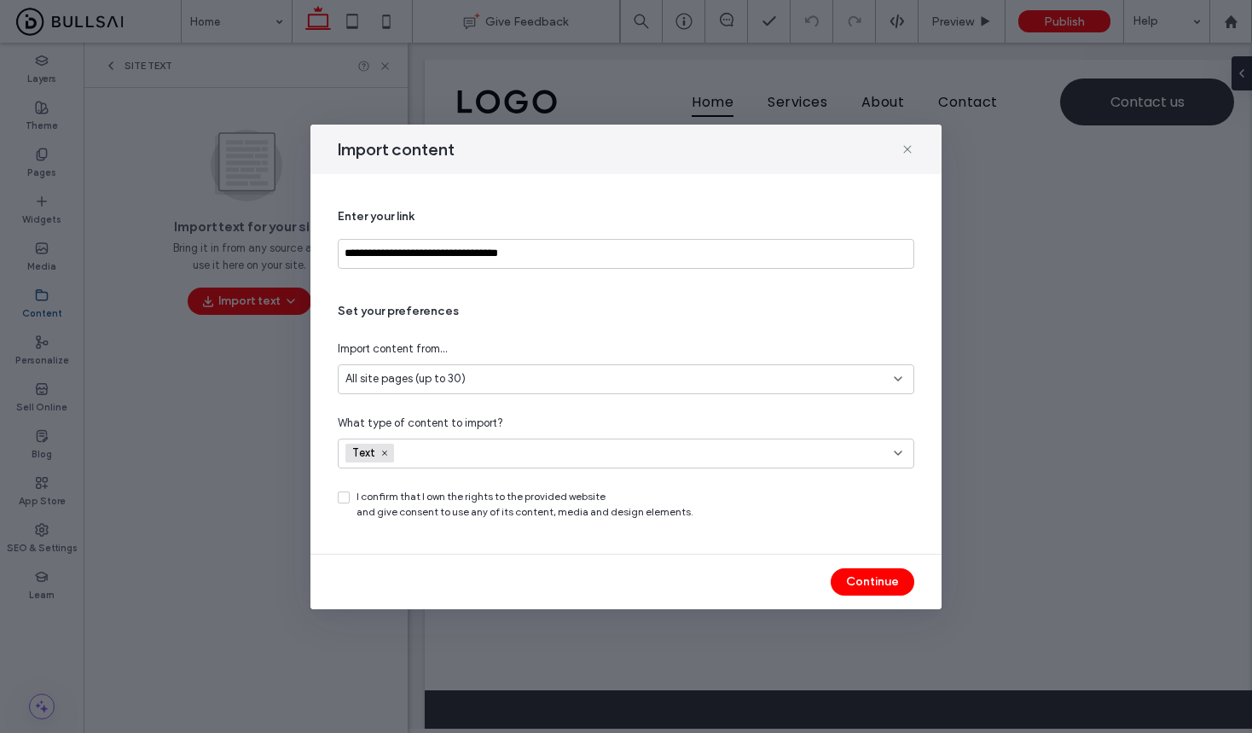
click at [505, 447] on div "Text" at bounding box center [592, 453] width 494 height 26
click at [397, 521] on div "Media" at bounding box center [632, 513] width 536 height 30
click at [350, 511] on icon at bounding box center [351, 512] width 7 height 5
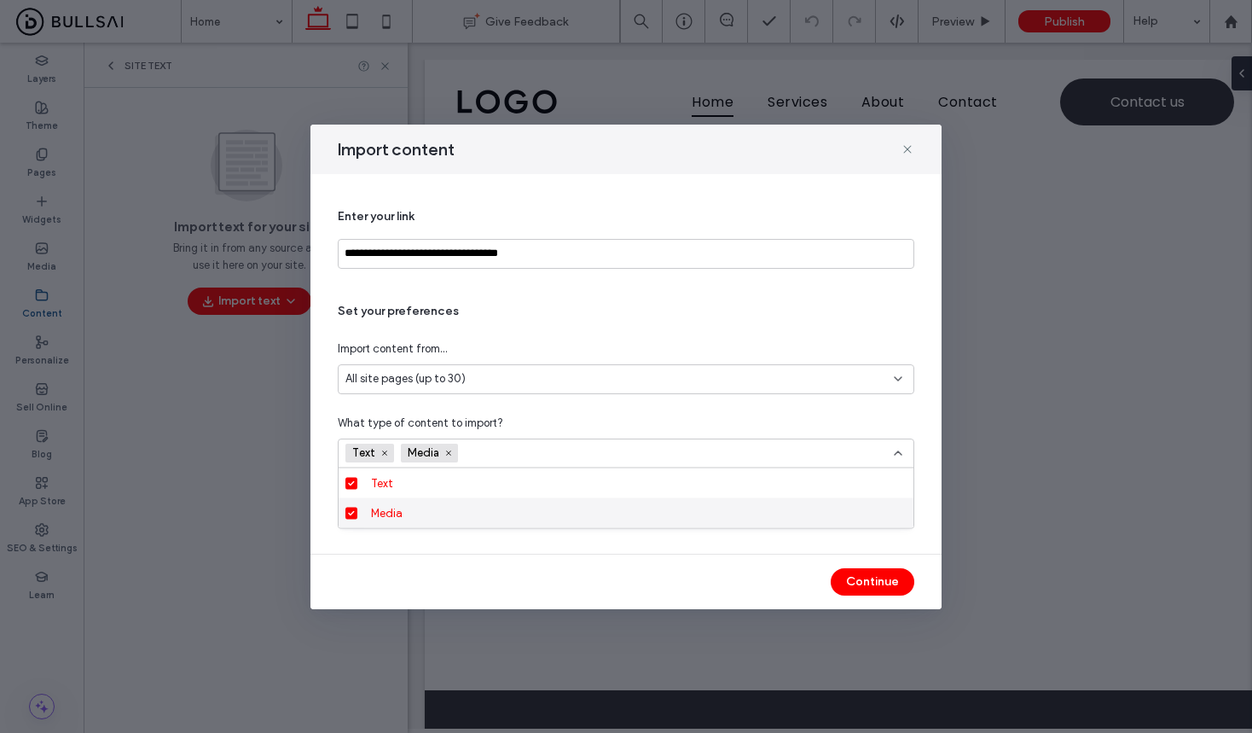
click at [562, 565] on div "Continue" at bounding box center [625, 581] width 631 height 55
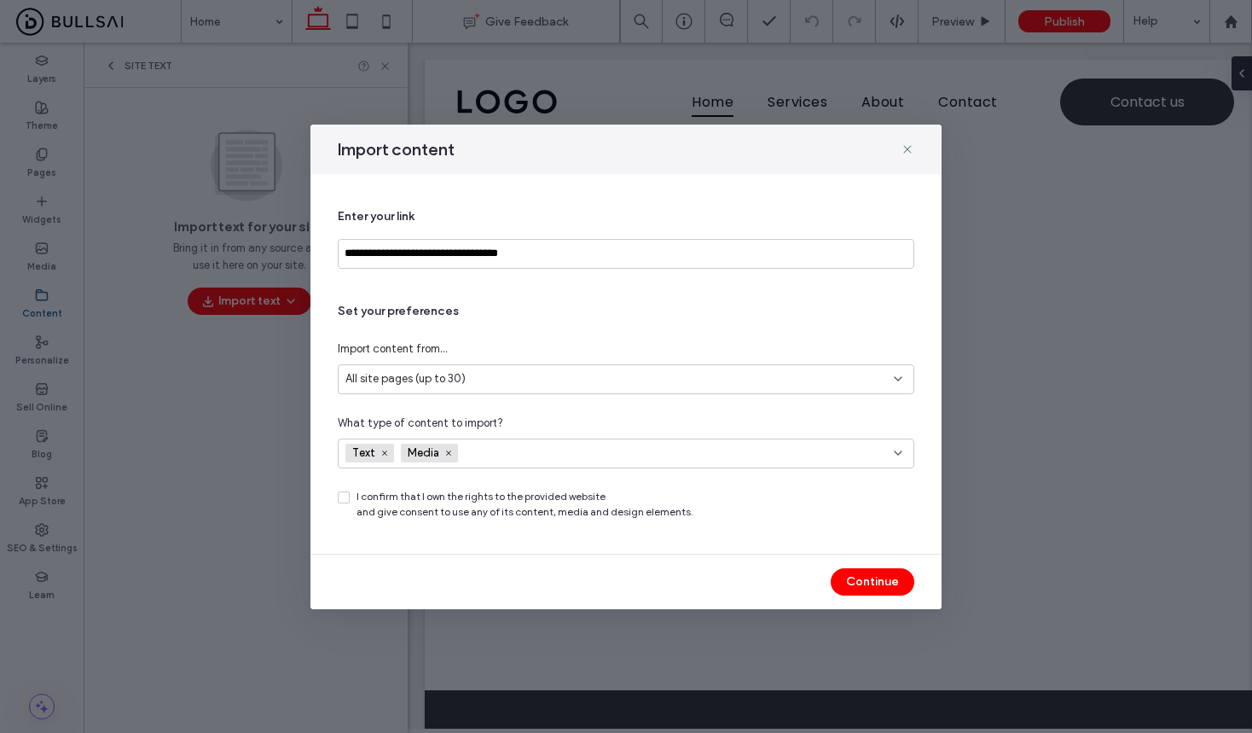
click at [347, 497] on span at bounding box center [344, 497] width 12 height 12
click at [852, 568] on button "Continue" at bounding box center [873, 581] width 84 height 27
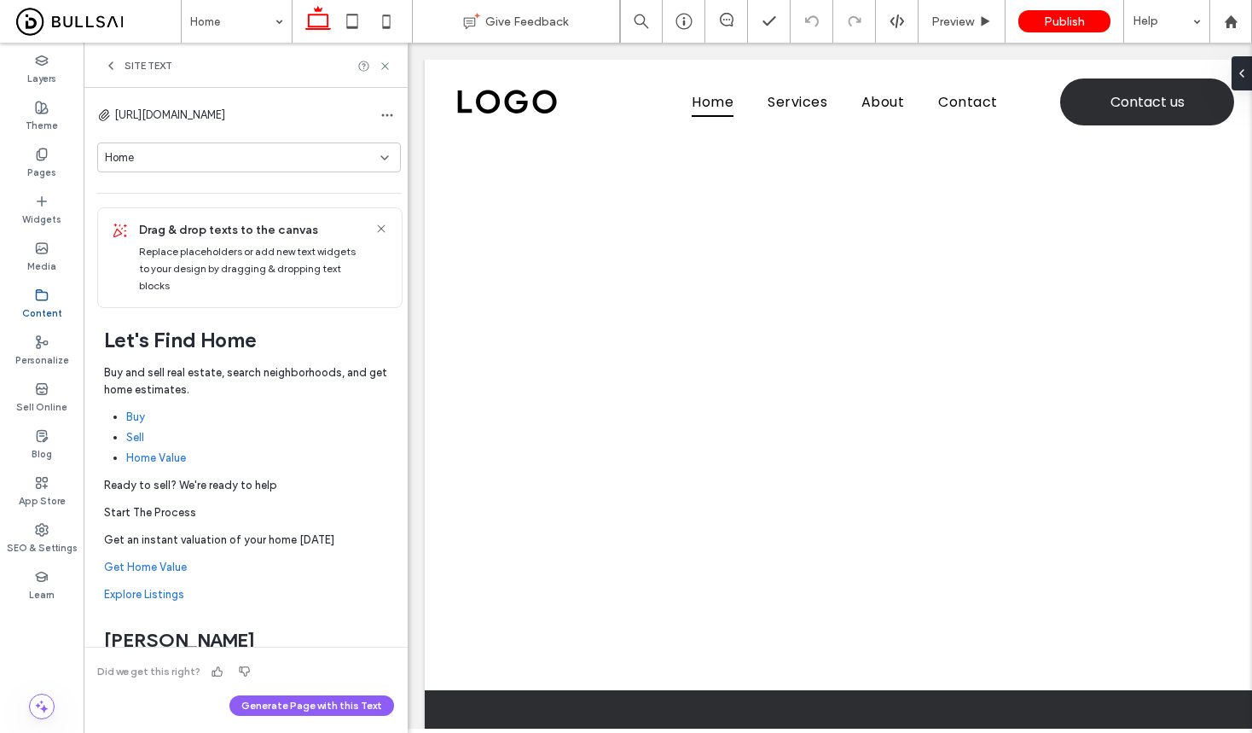
click at [383, 57] on div "Site Text" at bounding box center [246, 65] width 324 height 45
click at [382, 60] on icon at bounding box center [385, 66] width 13 height 13
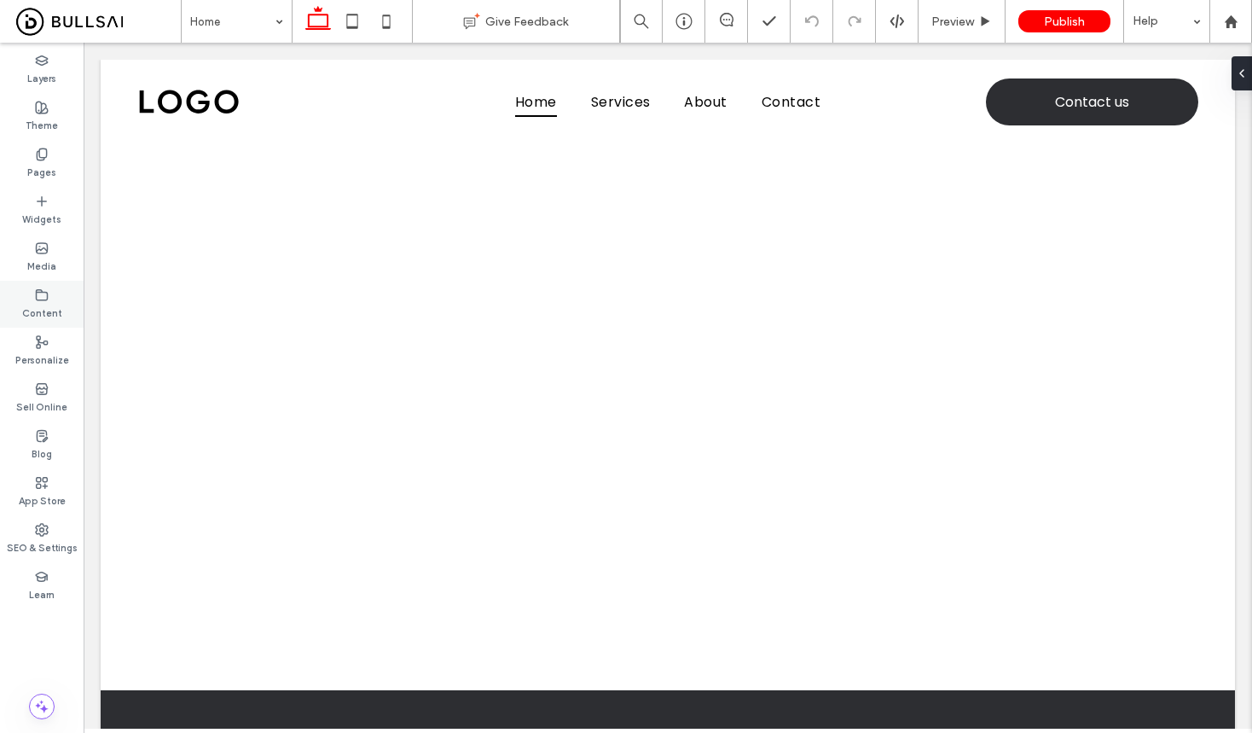
click at [40, 292] on use at bounding box center [42, 294] width 11 height 10
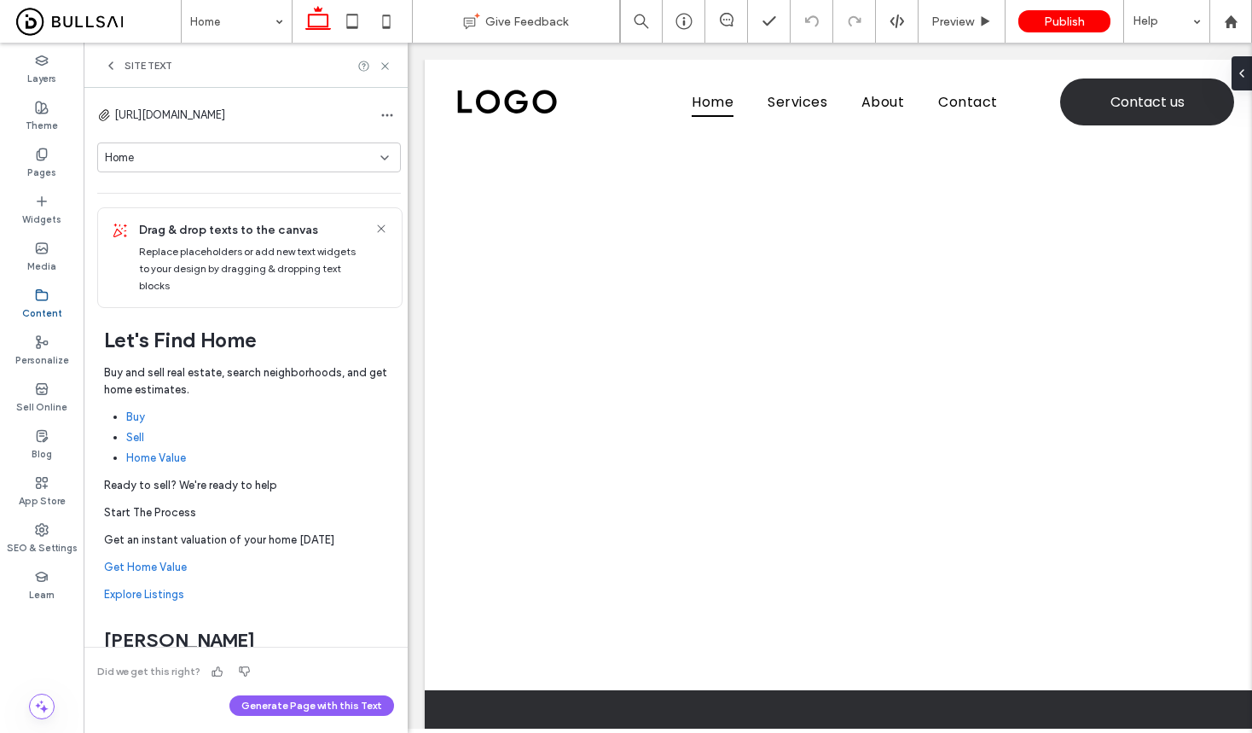
click at [252, 159] on div "Home" at bounding box center [242, 157] width 275 height 17
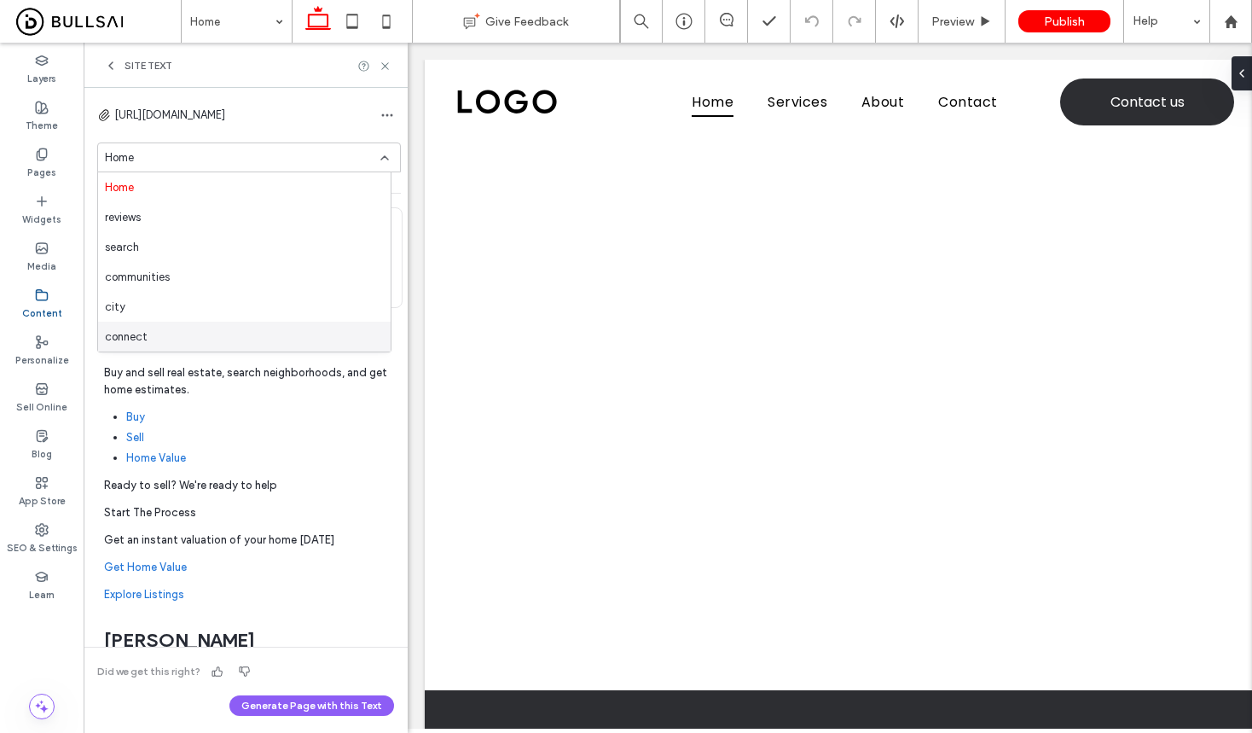
click at [319, 442] on div "Drag text to canvas Buy Sell Home Value" at bounding box center [249, 437] width 304 height 68
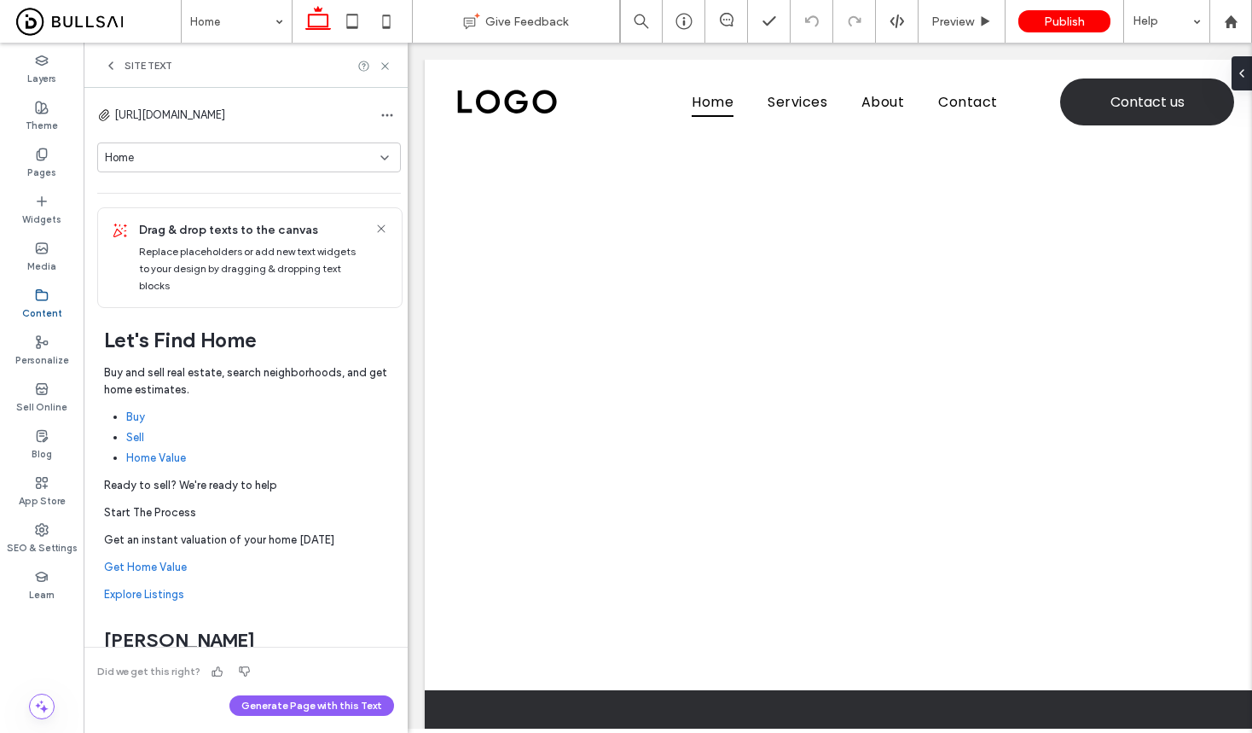
click at [377, 228] on use at bounding box center [381, 228] width 8 height 8
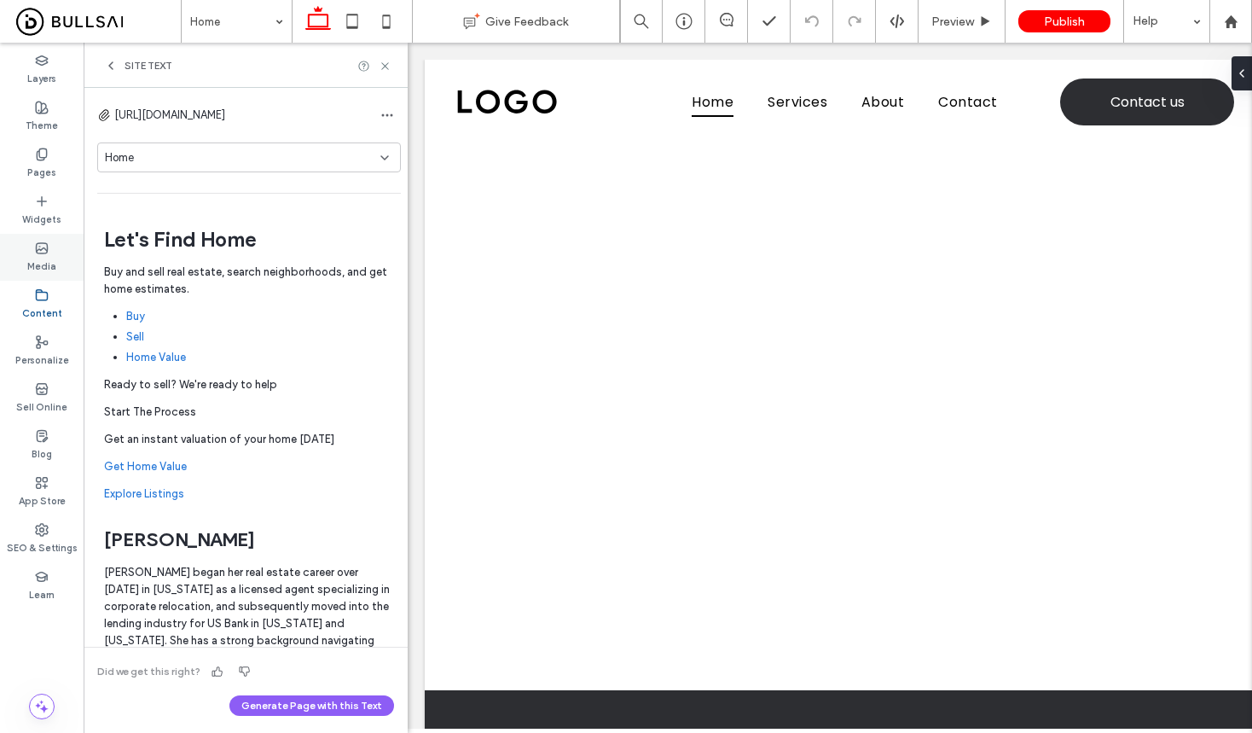
click at [27, 258] on label "Media" at bounding box center [41, 264] width 29 height 19
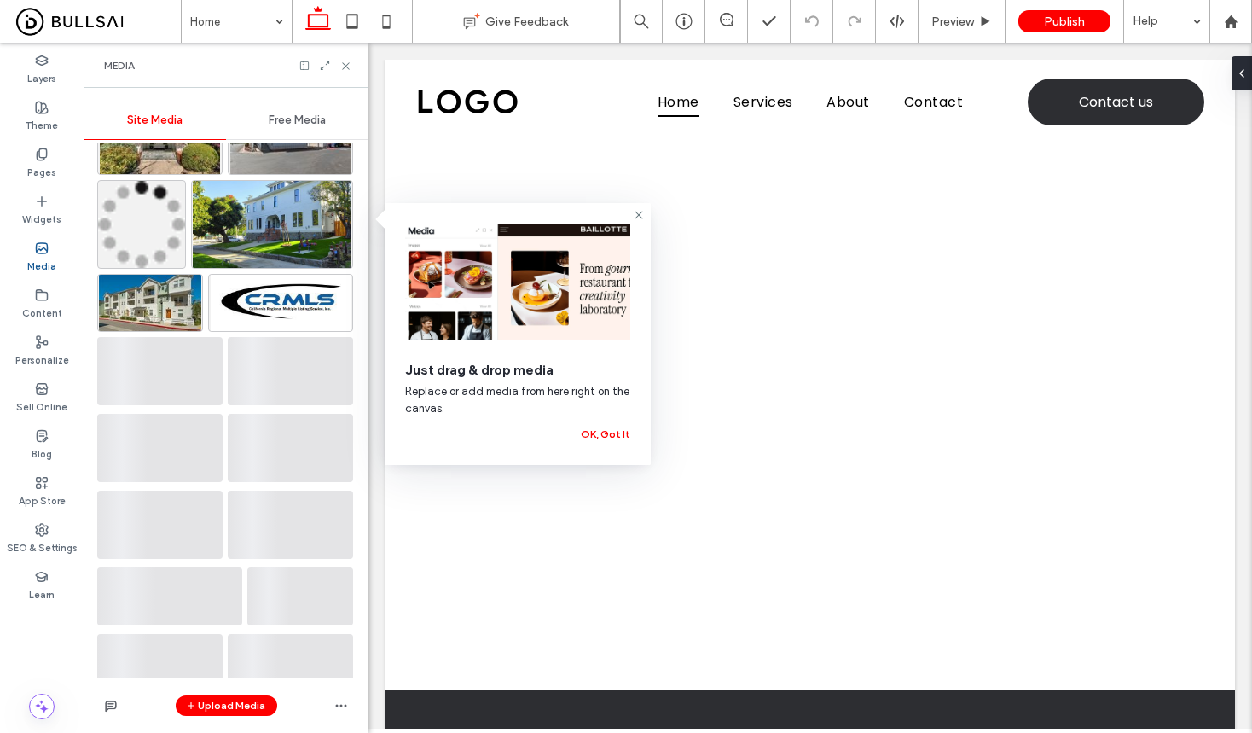
scroll to position [2223, 0]
